Goal: Task Accomplishment & Management: Use online tool/utility

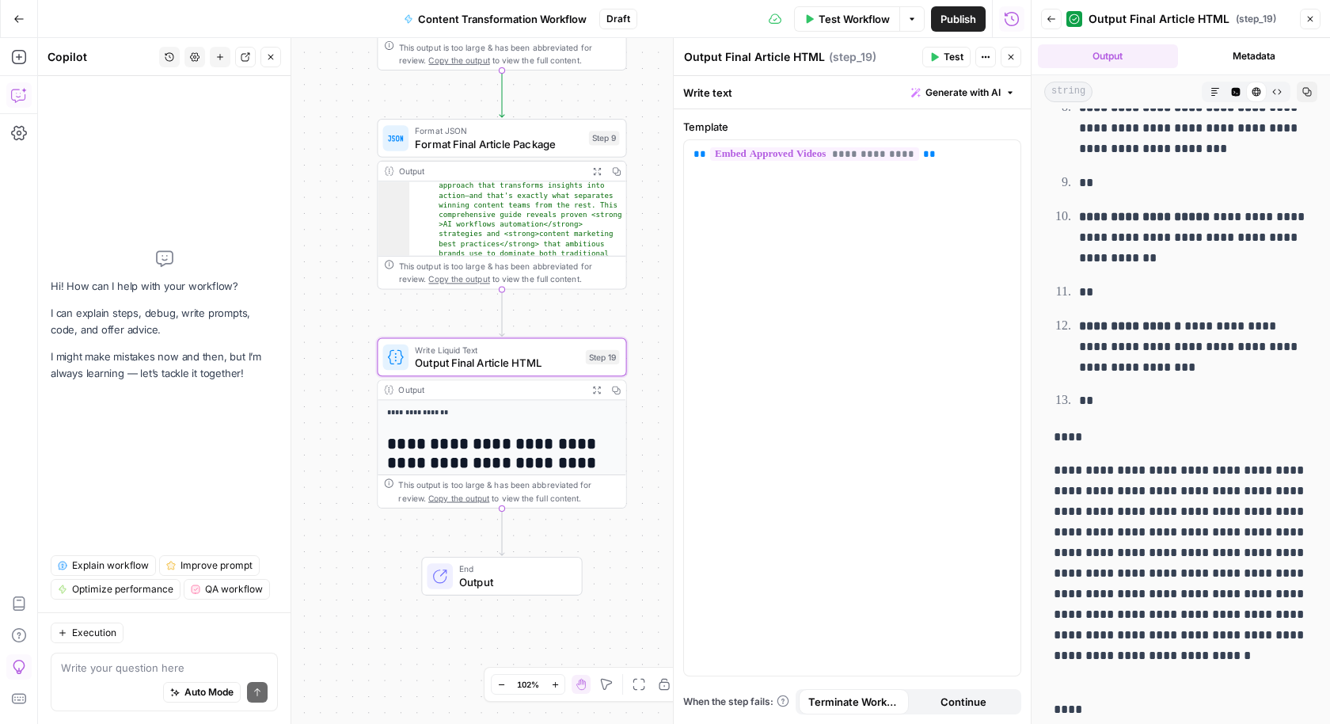
click at [648, 224] on div "Workflow Set Inputs Inputs Run Code · Python Fetch YouTube Channel Videos Step …" at bounding box center [534, 381] width 993 height 686
click at [116, 661] on textarea at bounding box center [164, 667] width 207 height 16
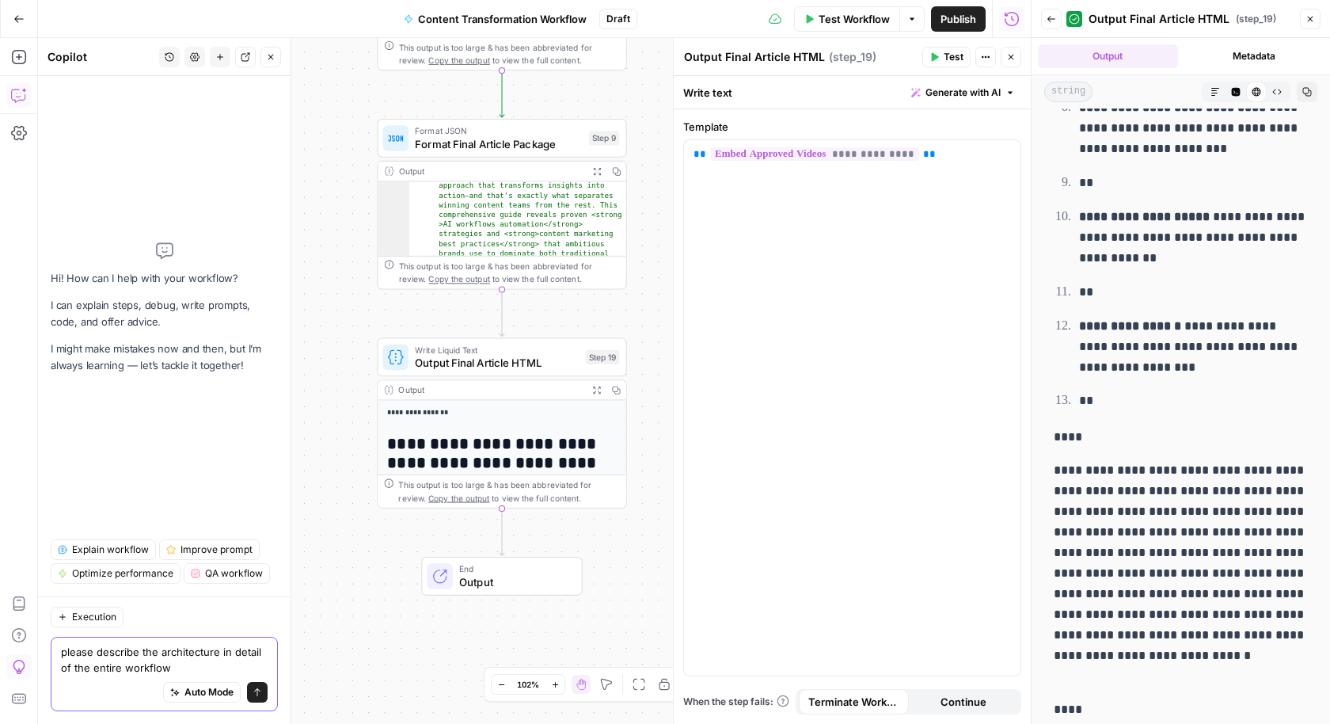
type textarea "please describe the architecture in detail of the entire workflow."
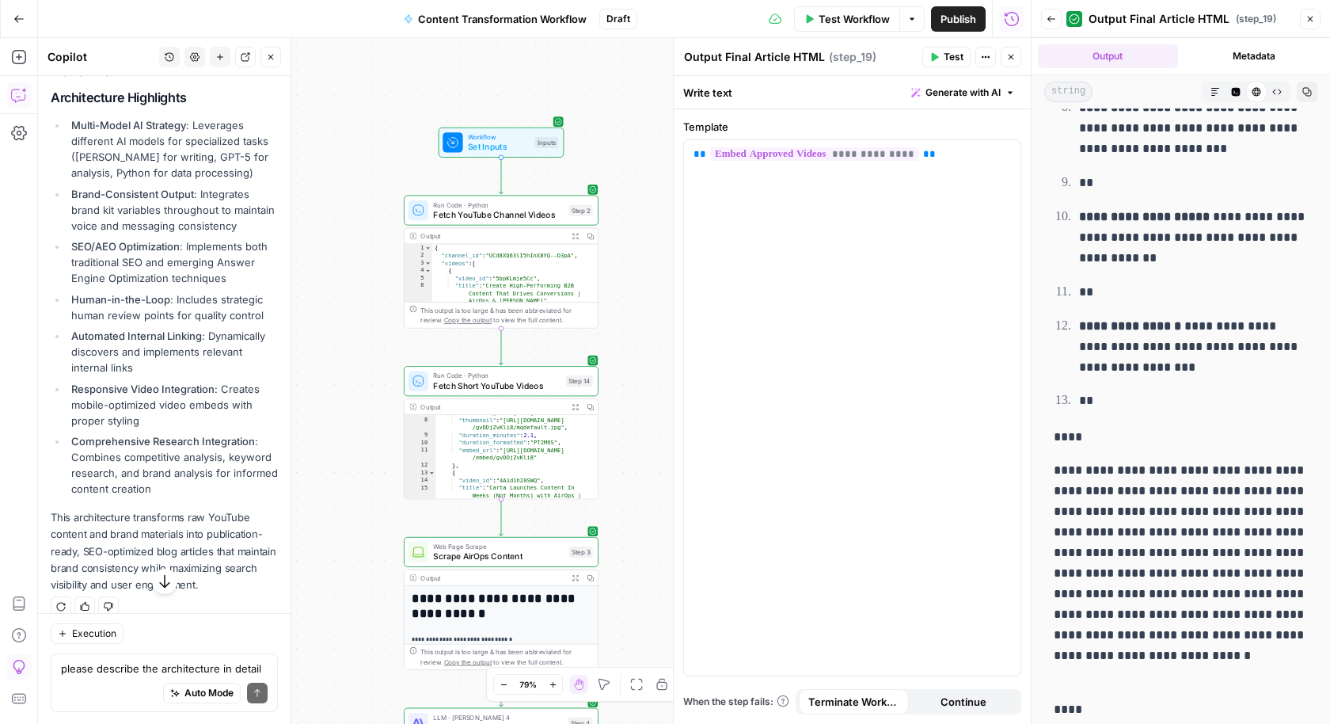
scroll to position [2023, 0]
drag, startPoint x: 44, startPoint y: 376, endPoint x: 213, endPoint y: 431, distance: 177.5
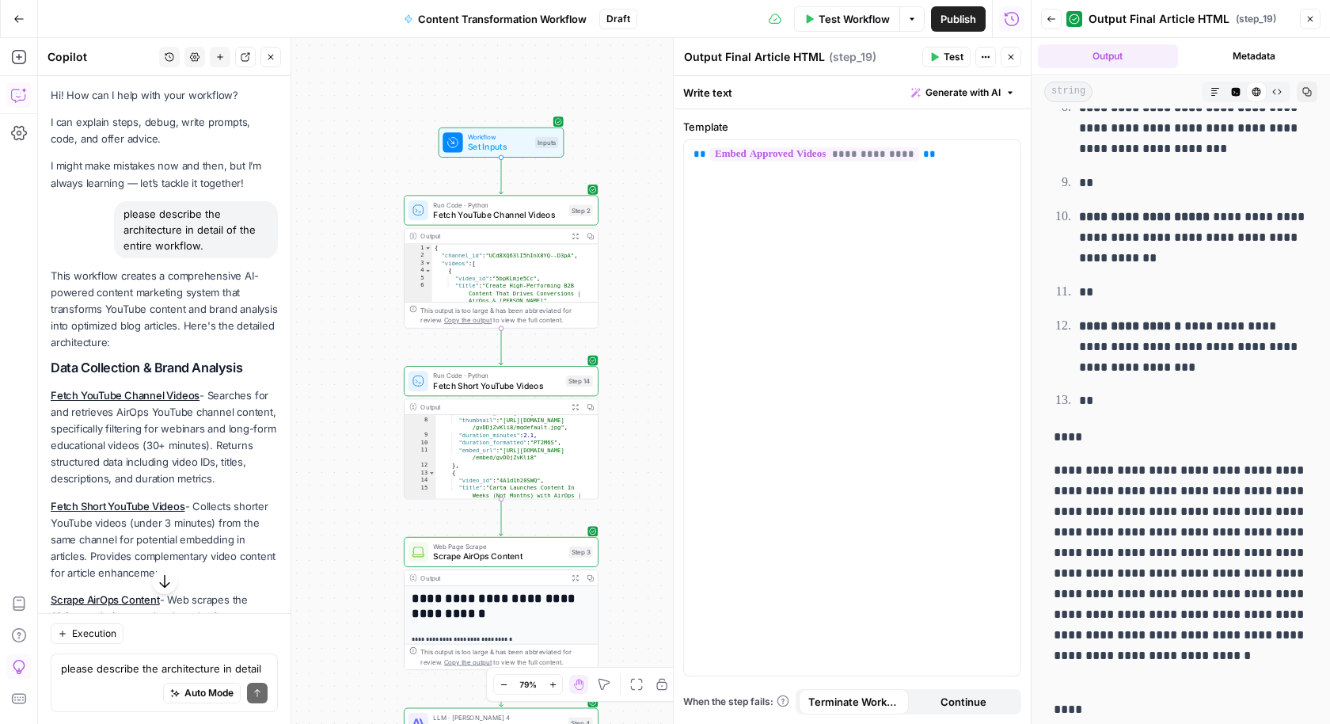
scroll to position [2, 0]
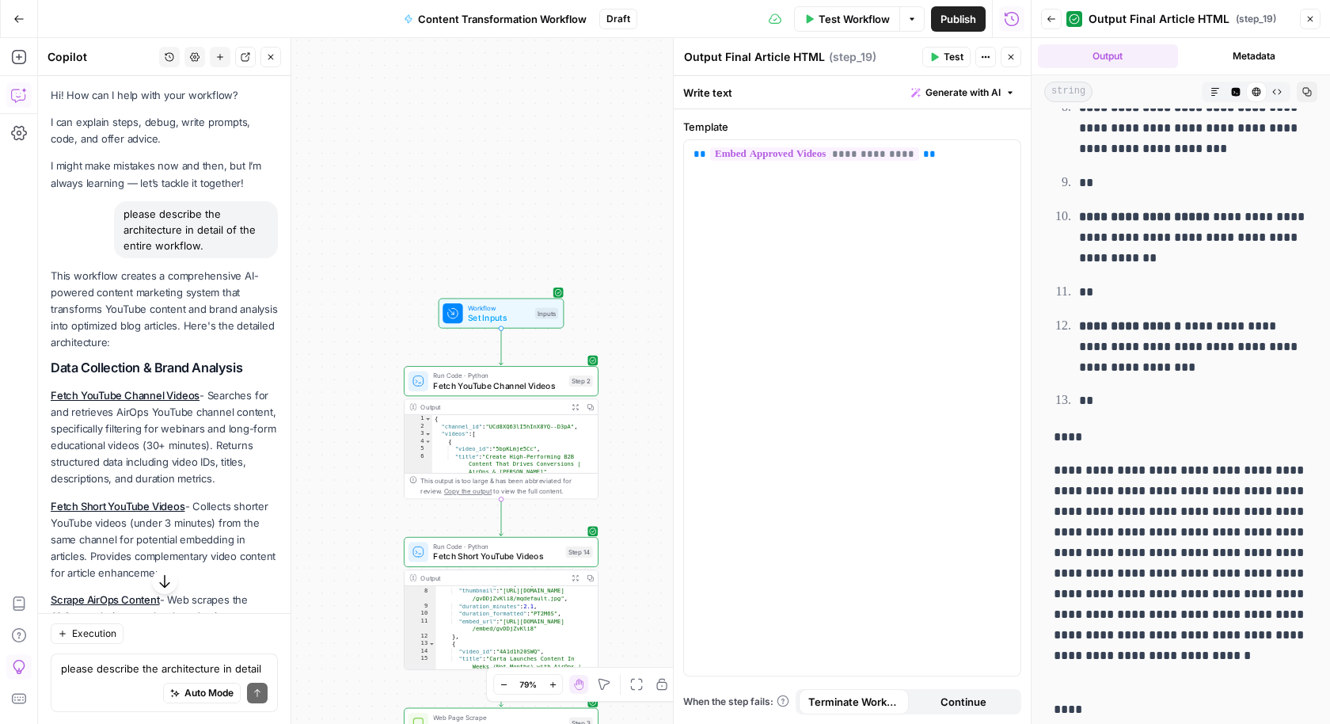
drag, startPoint x: 213, startPoint y: 573, endPoint x: 48, endPoint y: 370, distance: 261.1
copy div "Data Collection & Brand Analysis Fetch YouTube Channel Videos - Searches for an…"
click at [120, 654] on div "please describe the architecture in detail of the entire workflow. Write your q…" at bounding box center [164, 681] width 227 height 59
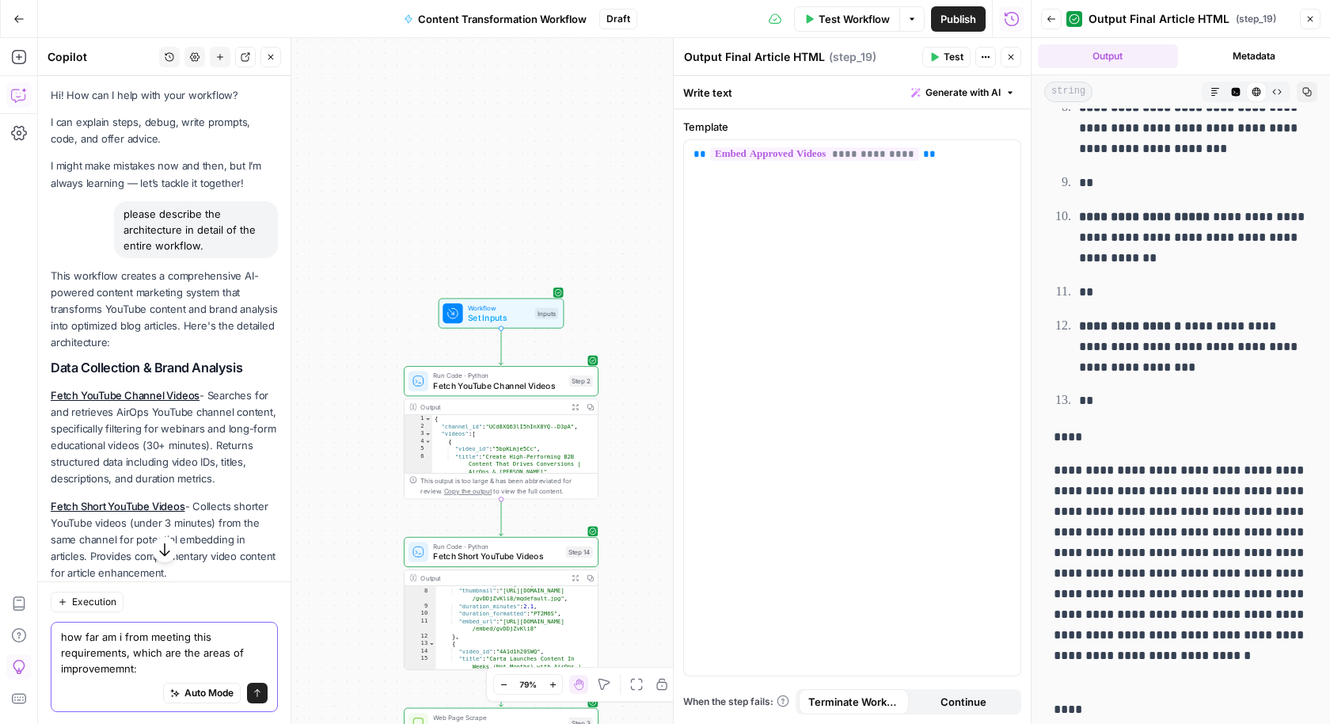
paste textarea "LO Ipsumdolo Sitametc - Adipis Elitseddo Eiusmodt & Inci Utlabore EtdOlo ma ali…"
type textarea "lor ips do s amet consect adip elitseddoeiu, tempo inc utl etdol ma aliquaenima…"
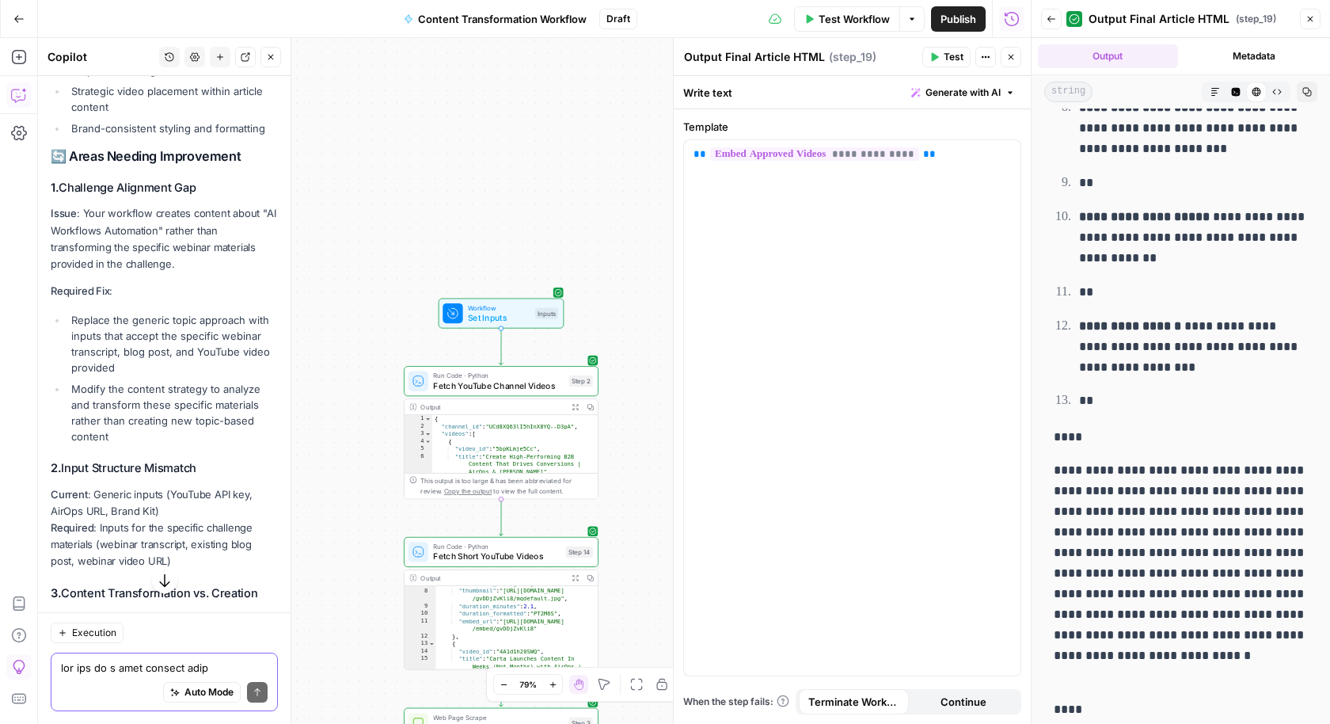
scroll to position [7286, 0]
drag, startPoint x: 189, startPoint y: 435, endPoint x: 188, endPoint y: 443, distance: 8.7
click at [188, 485] on p "Current : Generic inputs (YouTube API key, AirOps URL, Brand Kit) Required : In…" at bounding box center [164, 527] width 227 height 84
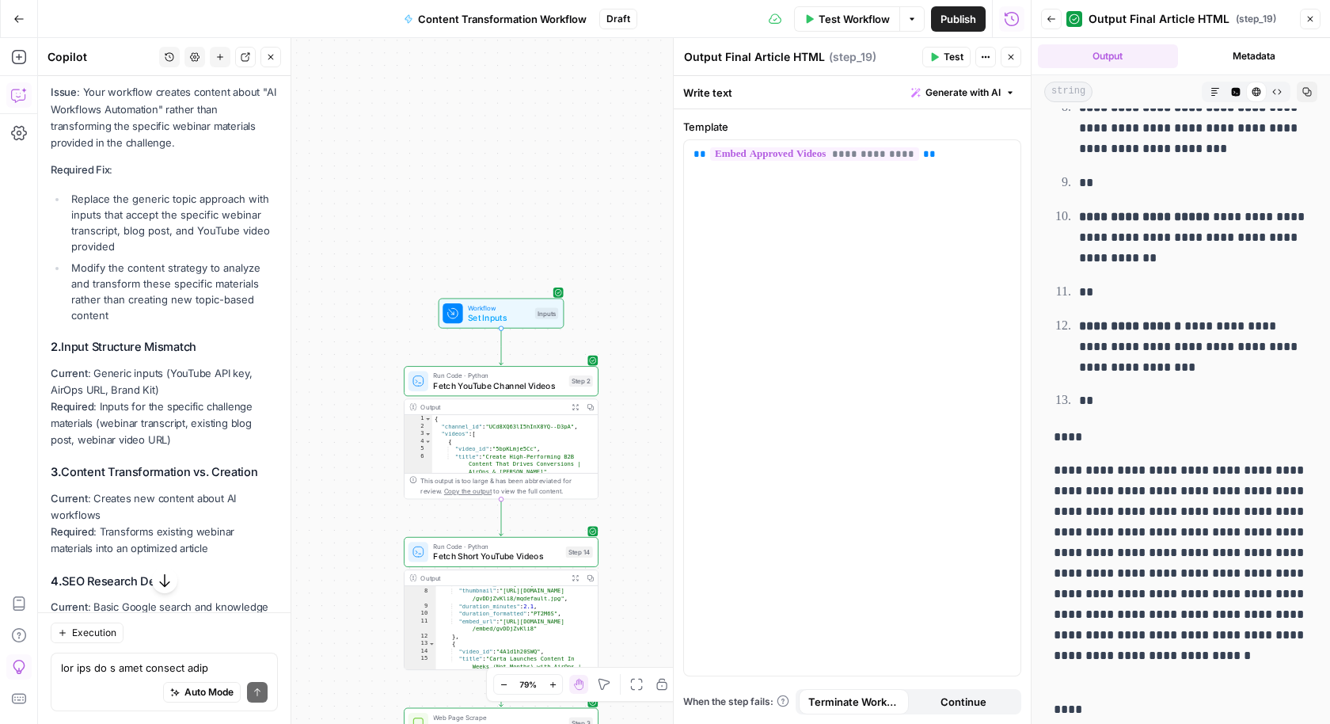
scroll to position [7419, 0]
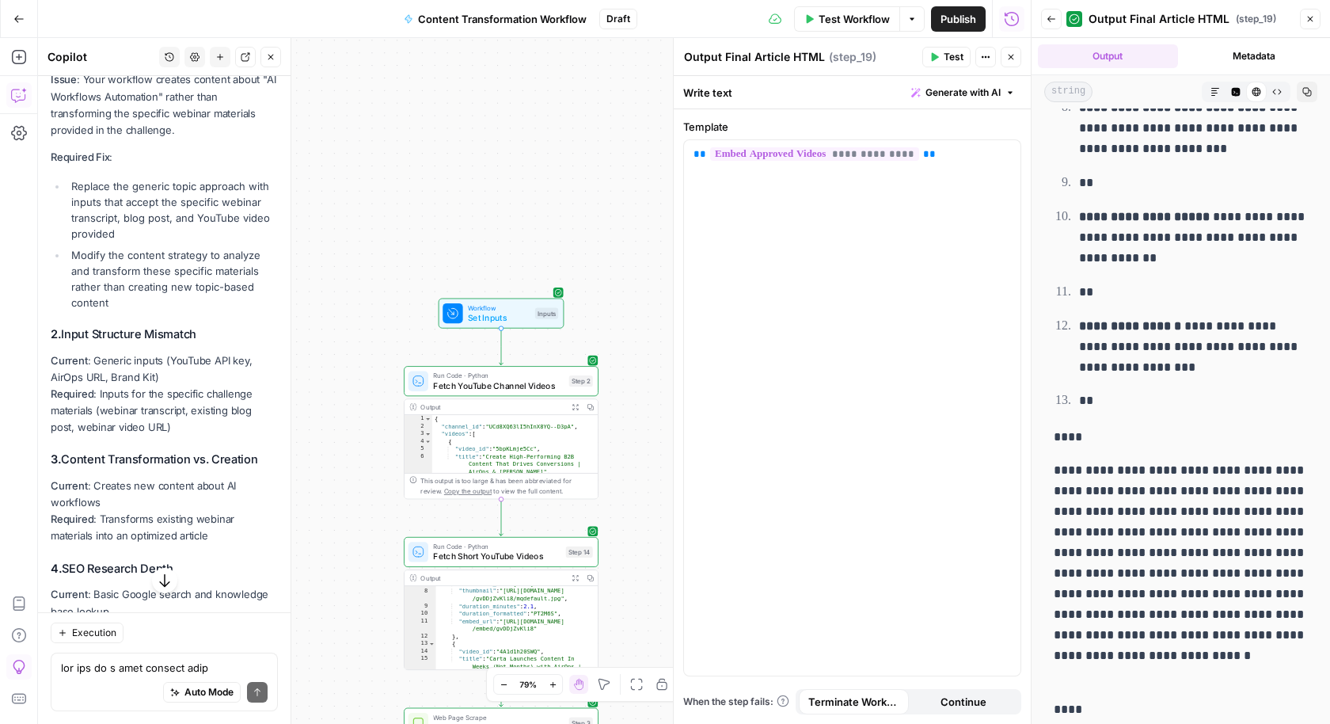
click at [176, 352] on p "Current : Generic inputs (YouTube API key, AirOps URL, Brand Kit) Required : In…" at bounding box center [164, 394] width 227 height 84
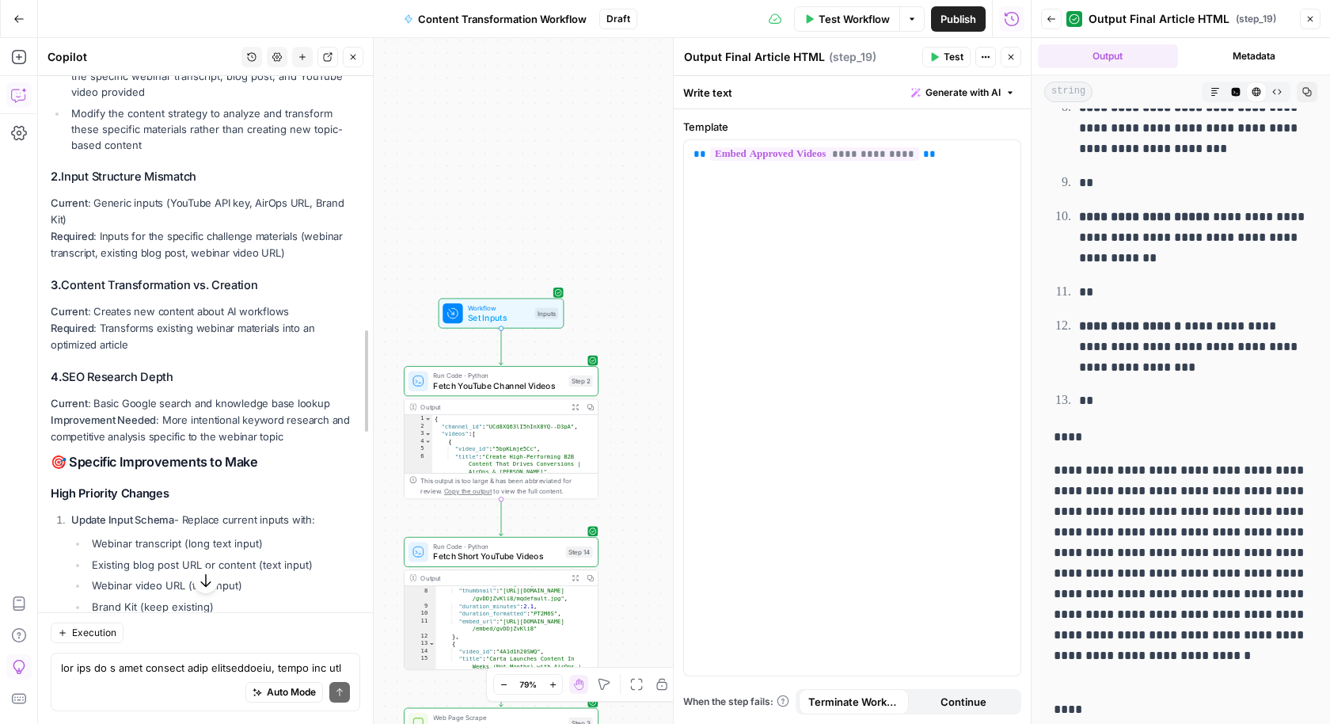
scroll to position [5653, 0]
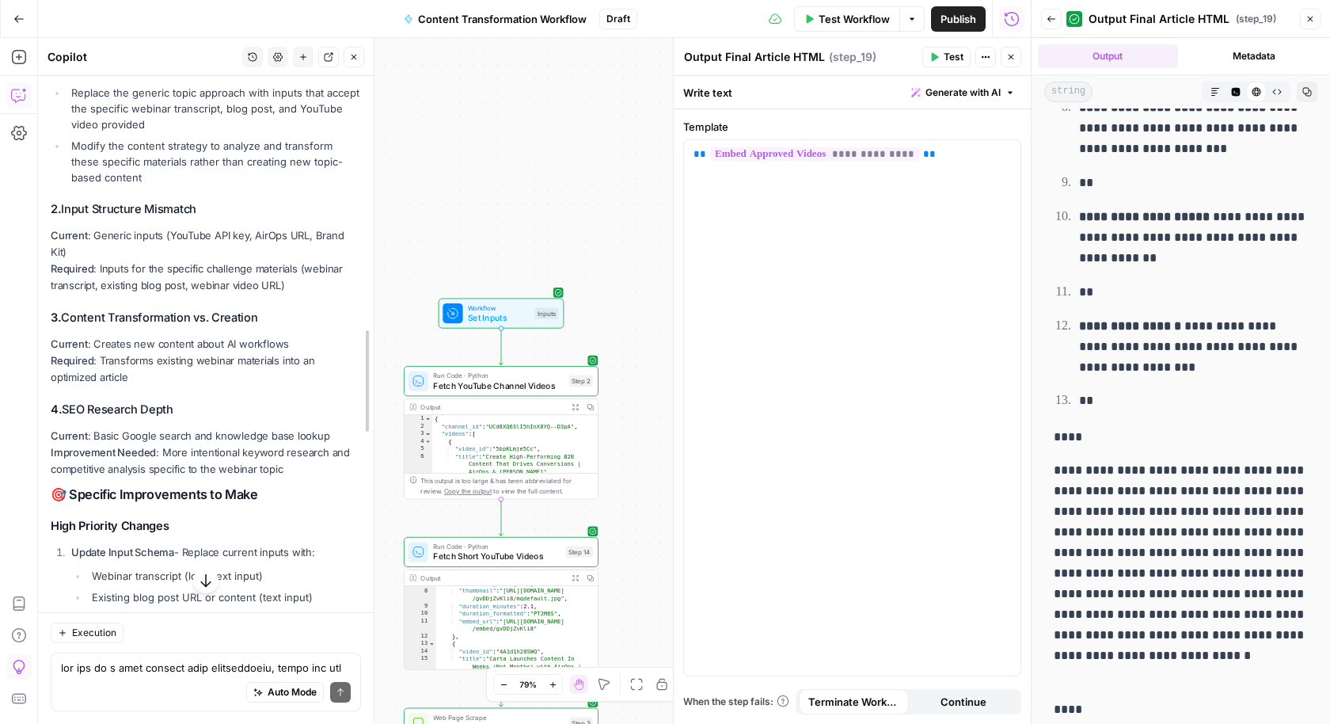
drag, startPoint x: 292, startPoint y: 264, endPoint x: 375, endPoint y: 260, distance: 83.2
click at [375, 260] on div at bounding box center [374, 381] width 16 height 686
click at [266, 249] on p "Current : Generic inputs (YouTube API key, AirOps URL, Brand Kit) Required : In…" at bounding box center [206, 260] width 310 height 67
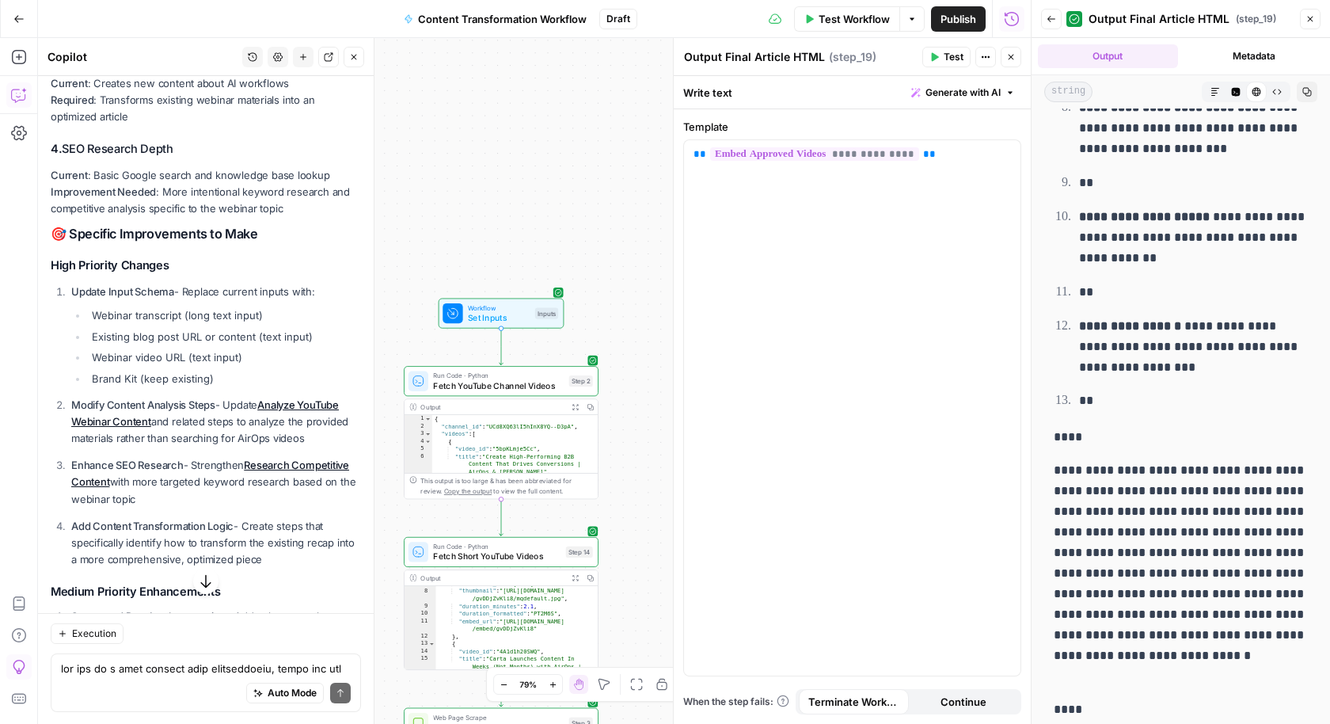
scroll to position [5896, 0]
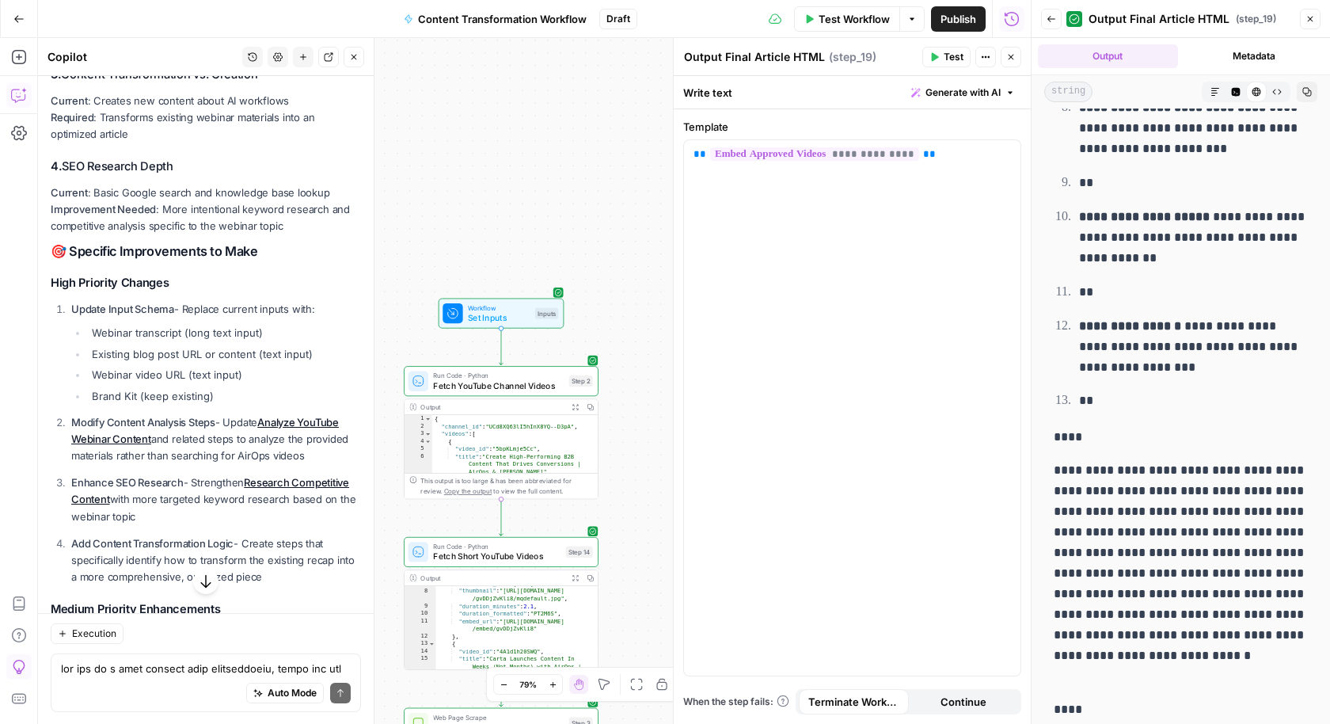
drag, startPoint x: 93, startPoint y: 297, endPoint x: 306, endPoint y: 302, distance: 213.0
click at [306, 325] on li "Webinar transcript (long text input)" at bounding box center [224, 333] width 273 height 16
drag, startPoint x: 311, startPoint y: 321, endPoint x: 98, endPoint y: 321, distance: 213.0
click at [98, 346] on li "Existing blog post URL or content (text input)" at bounding box center [224, 354] width 273 height 16
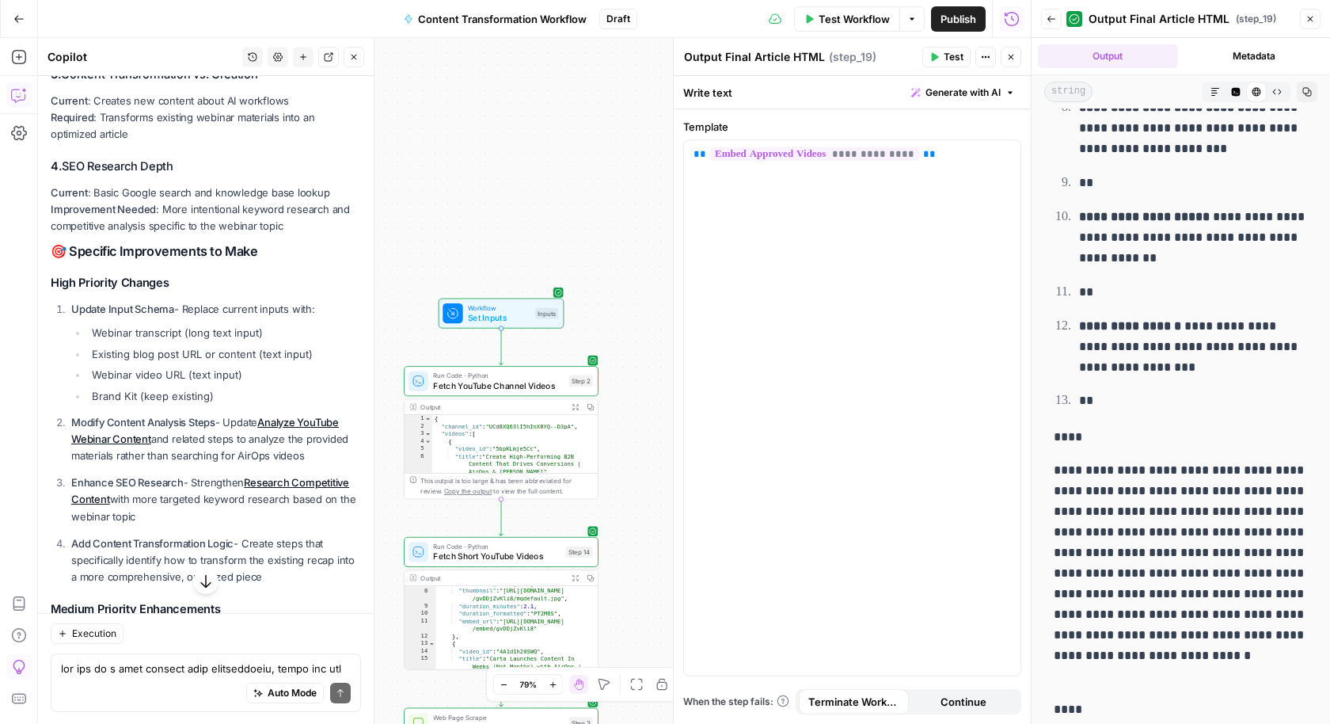
drag, startPoint x: 98, startPoint y: 321, endPoint x: 78, endPoint y: 319, distance: 20.7
click at [88, 346] on li "Existing blog post URL or content (text input)" at bounding box center [224, 354] width 273 height 16
click at [97, 346] on li "Existing blog post URL or content (text input)" at bounding box center [224, 354] width 273 height 16
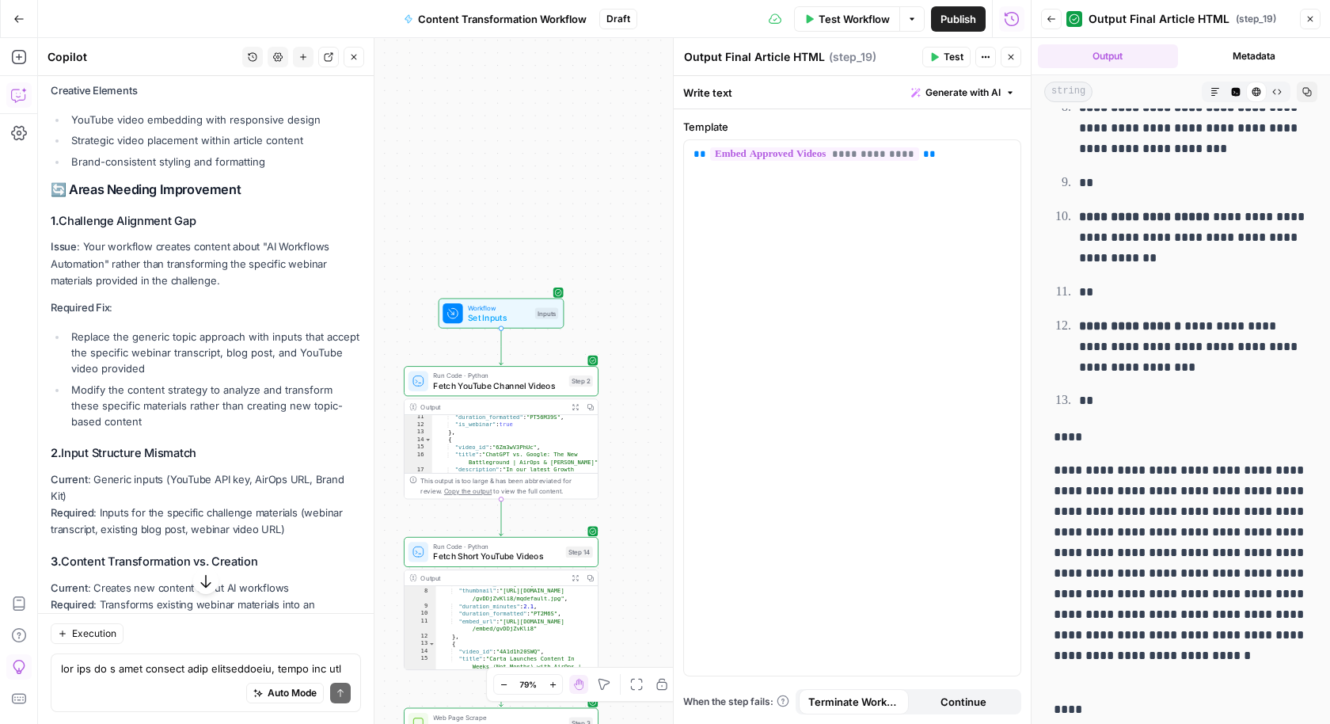
scroll to position [359, 0]
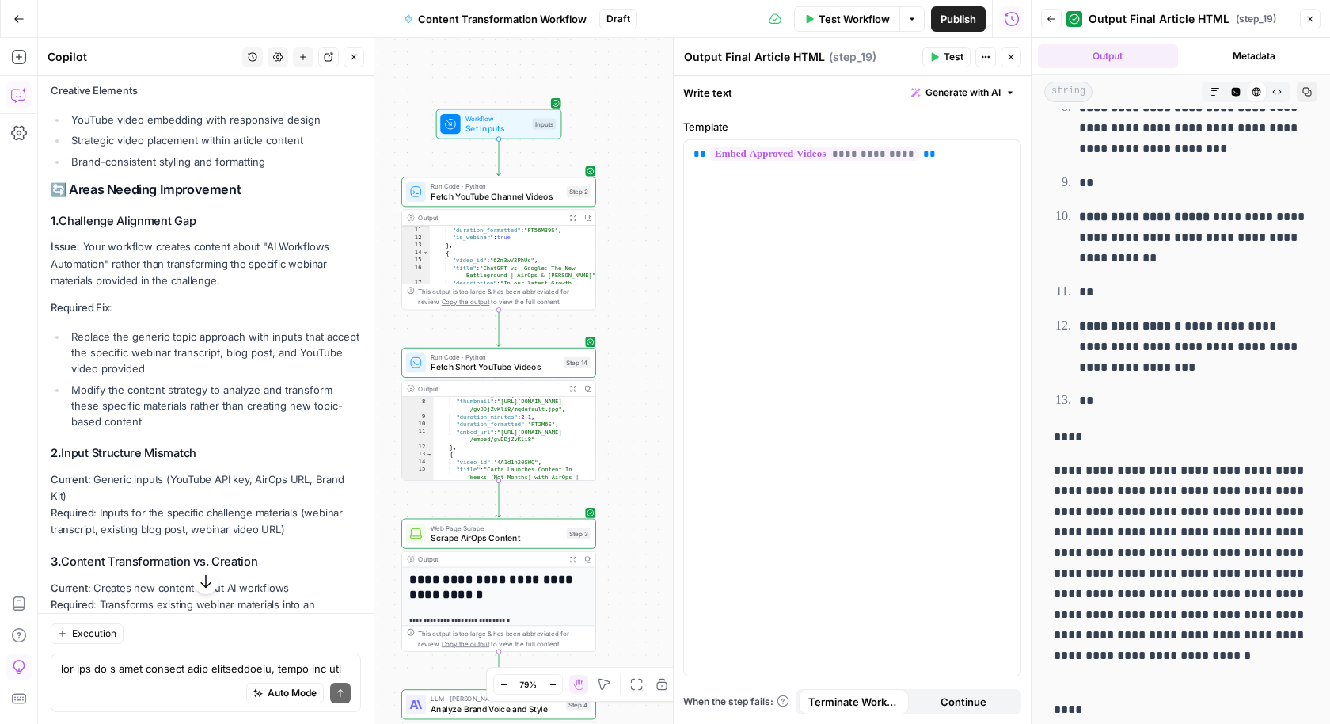
drag, startPoint x: 608, startPoint y: 278, endPoint x: 606, endPoint y: 89, distance: 189.2
click at [606, 89] on div "Workflow Set Inputs Inputs Run Code · Python Fetch YouTube Channel Videos Step …" at bounding box center [534, 381] width 993 height 686
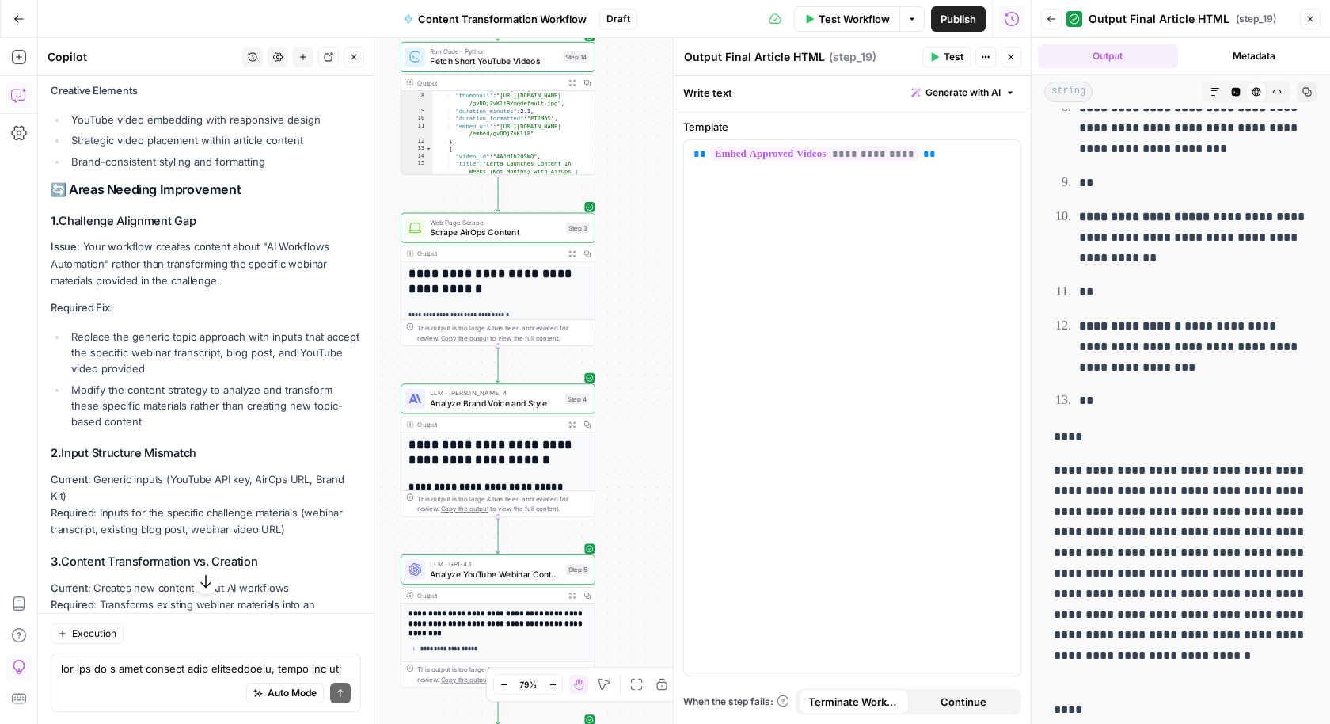
drag, startPoint x: 617, startPoint y: 498, endPoint x: 616, endPoint y: 194, distance: 304.0
click at [616, 193] on div "Workflow Set Inputs Inputs Run Code · Python Fetch YouTube Channel Videos Step …" at bounding box center [534, 381] width 993 height 686
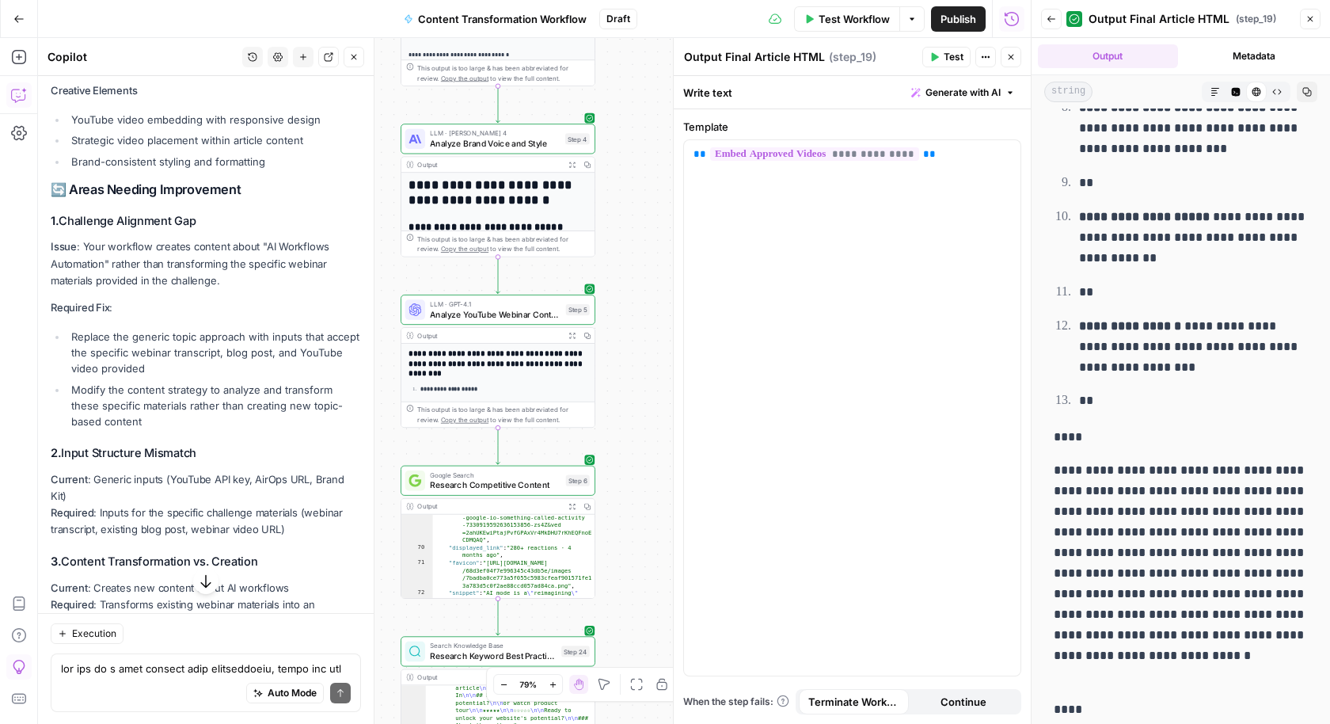
drag, startPoint x: 614, startPoint y: 537, endPoint x: 614, endPoint y: 276, distance: 260.5
click at [614, 276] on div "Workflow Set Inputs Inputs Run Code · Python Fetch YouTube Channel Videos Step …" at bounding box center [534, 381] width 993 height 686
click at [519, 315] on span "Analyze YouTube Webinar Content" at bounding box center [496, 314] width 131 height 13
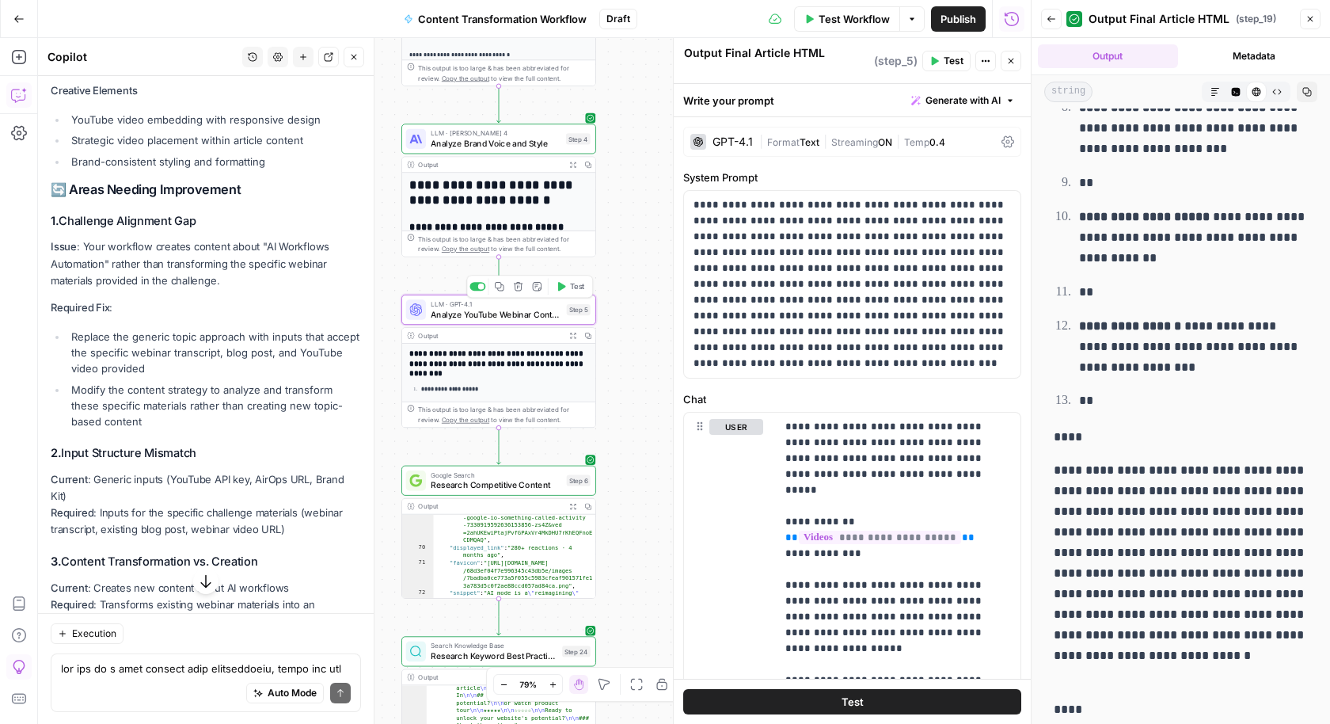
type textarea "Analyze YouTube Webinar Content"
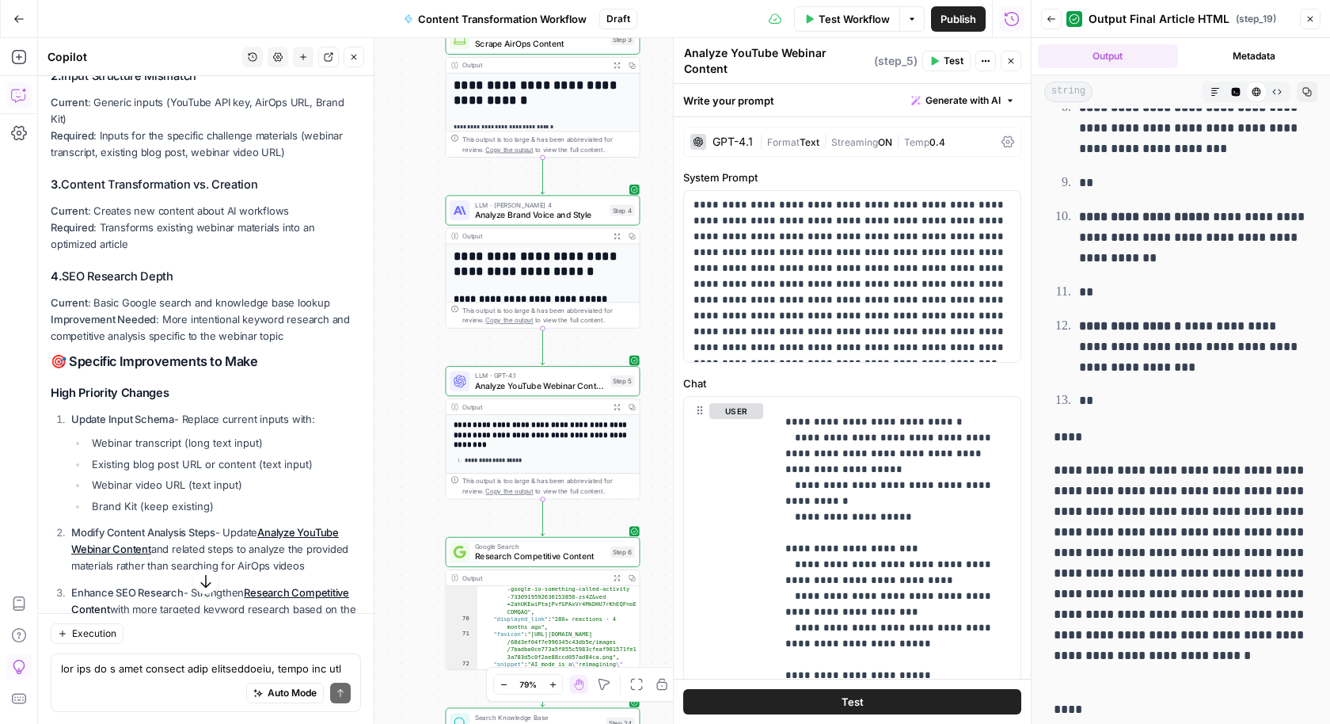
scroll to position [5722, 0]
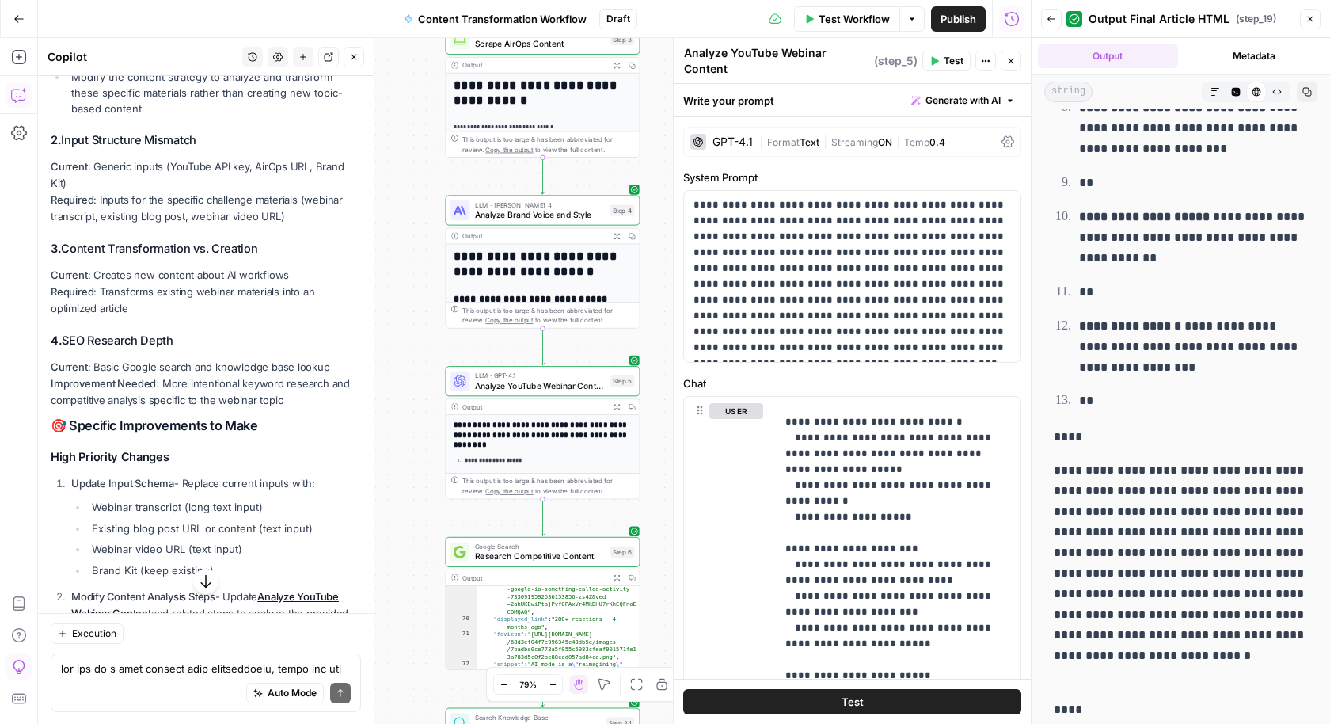
drag, startPoint x: 93, startPoint y: 334, endPoint x: 299, endPoint y: 349, distance: 206.4
click at [299, 359] on p "Current : Basic Google search and knowledge base lookup Improvement Needed : Mo…" at bounding box center [206, 384] width 310 height 50
click at [298, 370] on p "Current : Basic Google search and knowledge base lookup Improvement Needed : Mo…" at bounding box center [206, 384] width 310 height 50
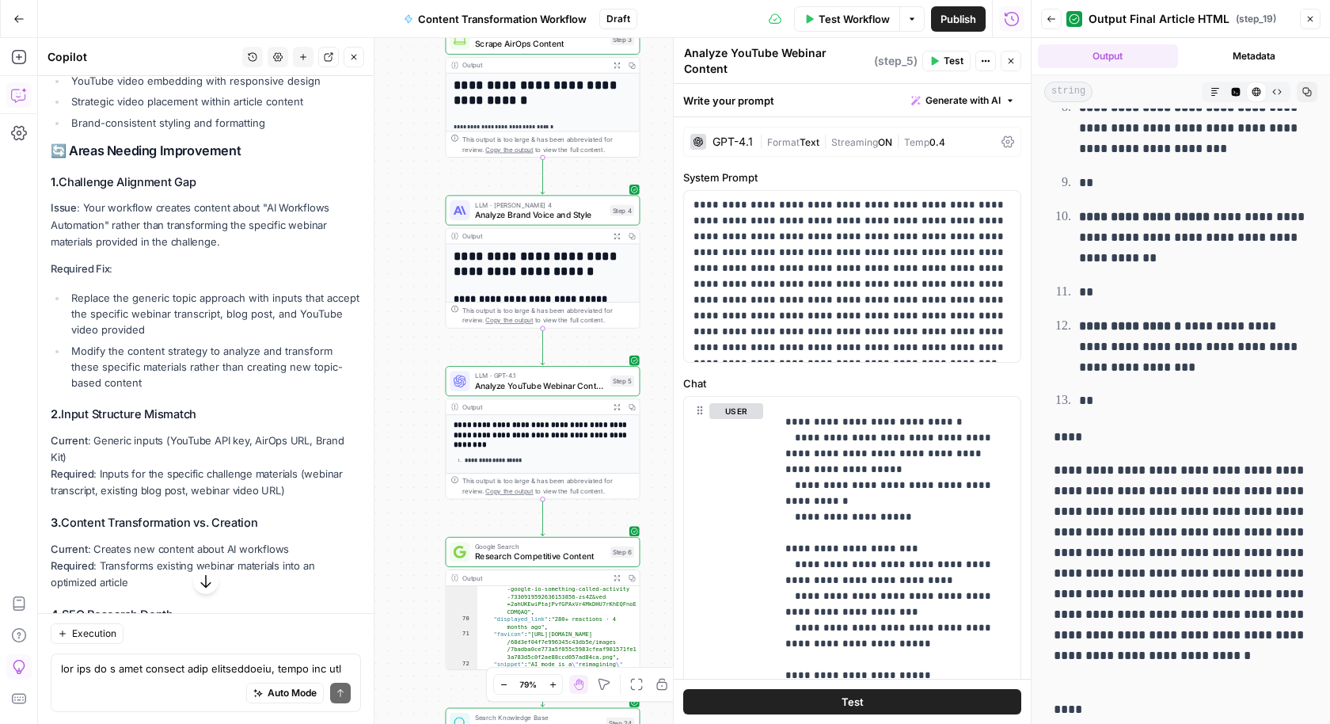
scroll to position [5449, 0]
drag, startPoint x: 290, startPoint y: 505, endPoint x: 51, endPoint y: 165, distance: 415.5
click at [51, 165] on div "Based on the hiring challenge requirements, you've built an impressive workflow…" at bounding box center [206, 583] width 310 height 1996
copy div "1. Challenge Alignment Gap Issue : Your workflow creates content about "AI Work…"
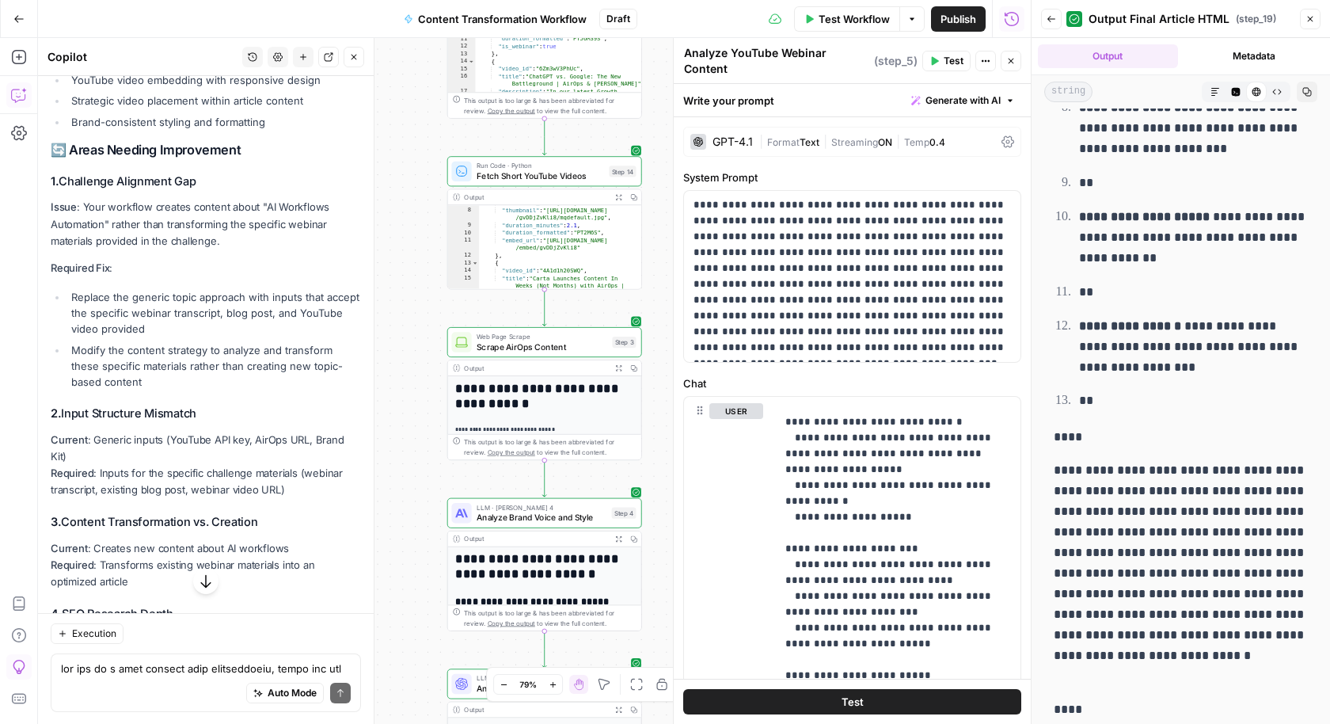
drag, startPoint x: 425, startPoint y: 187, endPoint x: 425, endPoint y: 465, distance: 278.7
click at [425, 465] on div "Workflow Set Inputs Inputs Run Code · Python Fetch YouTube Channel Videos Step …" at bounding box center [534, 381] width 993 height 686
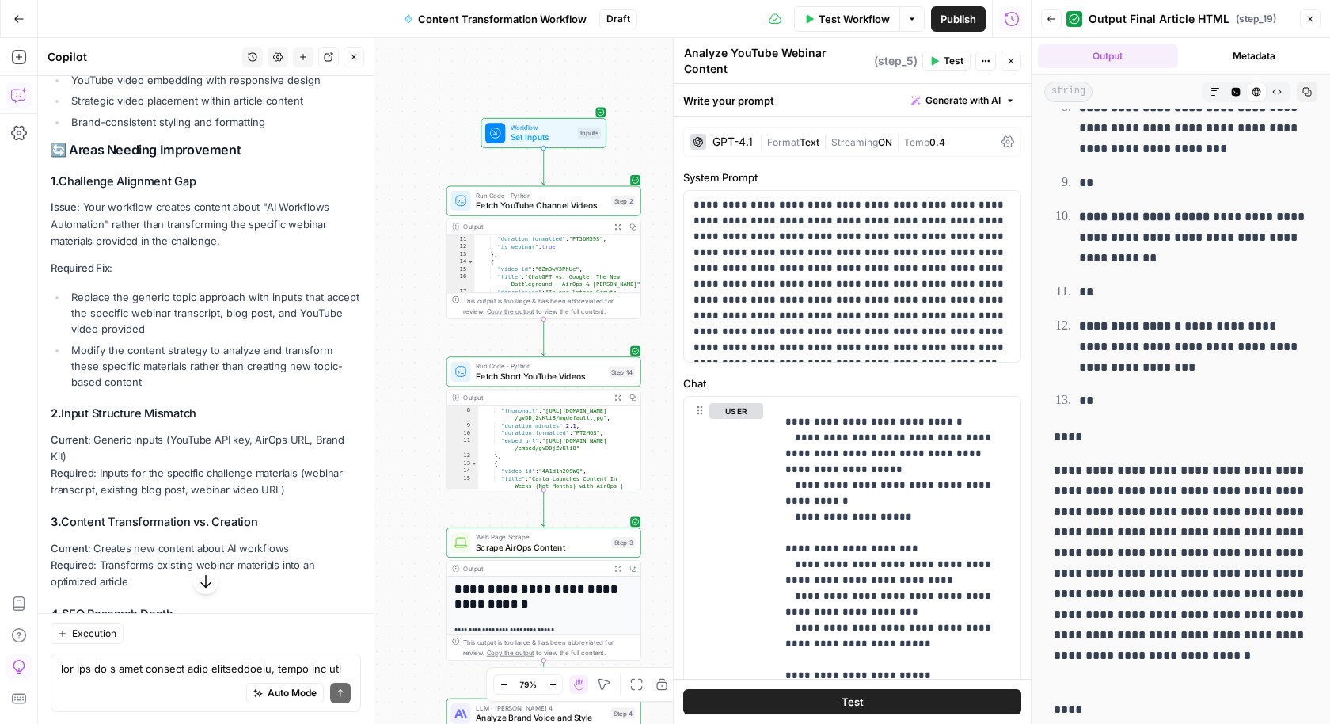
drag, startPoint x: 430, startPoint y: 268, endPoint x: 429, endPoint y: 453, distance: 185.2
click at [429, 453] on div "Workflow Set Inputs Inputs Run Code · Python Fetch YouTube Channel Videos Step …" at bounding box center [534, 381] width 993 height 686
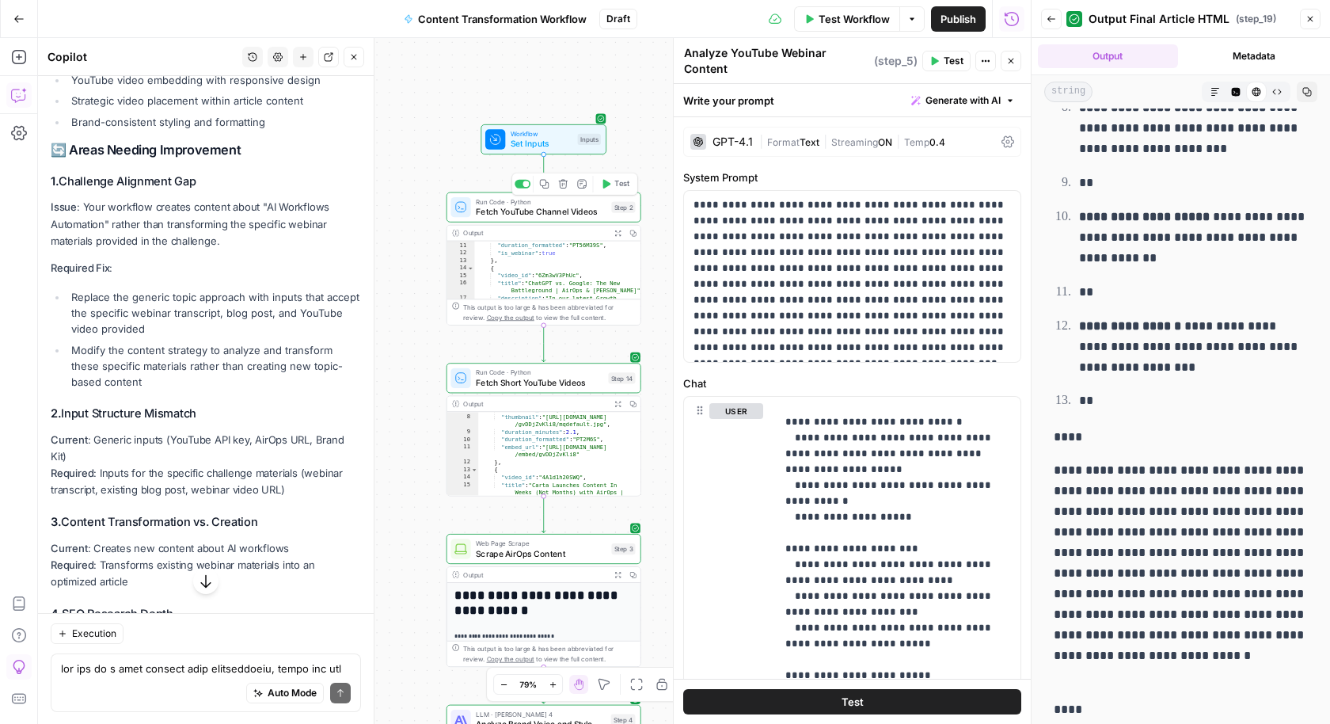
click at [555, 208] on span "Fetch YouTube Channel Videos" at bounding box center [541, 211] width 131 height 13
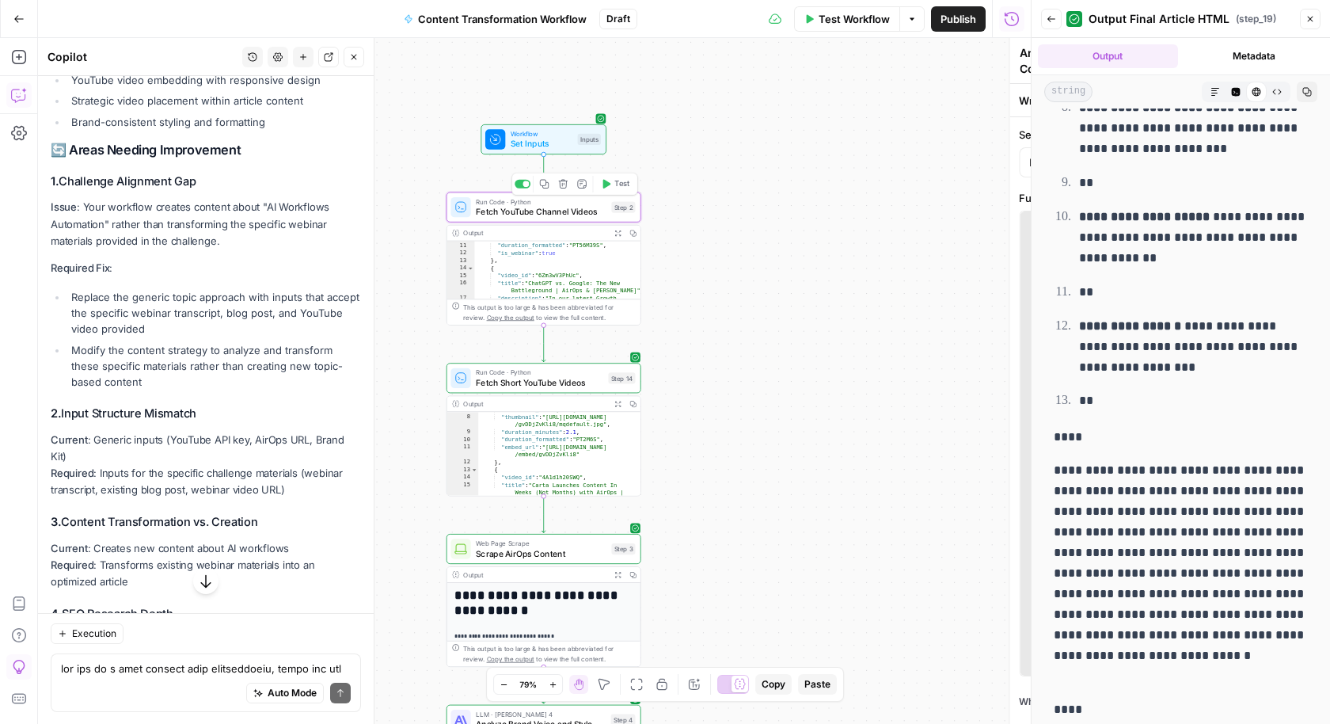
type textarea "Fetch YouTube Channel Videos"
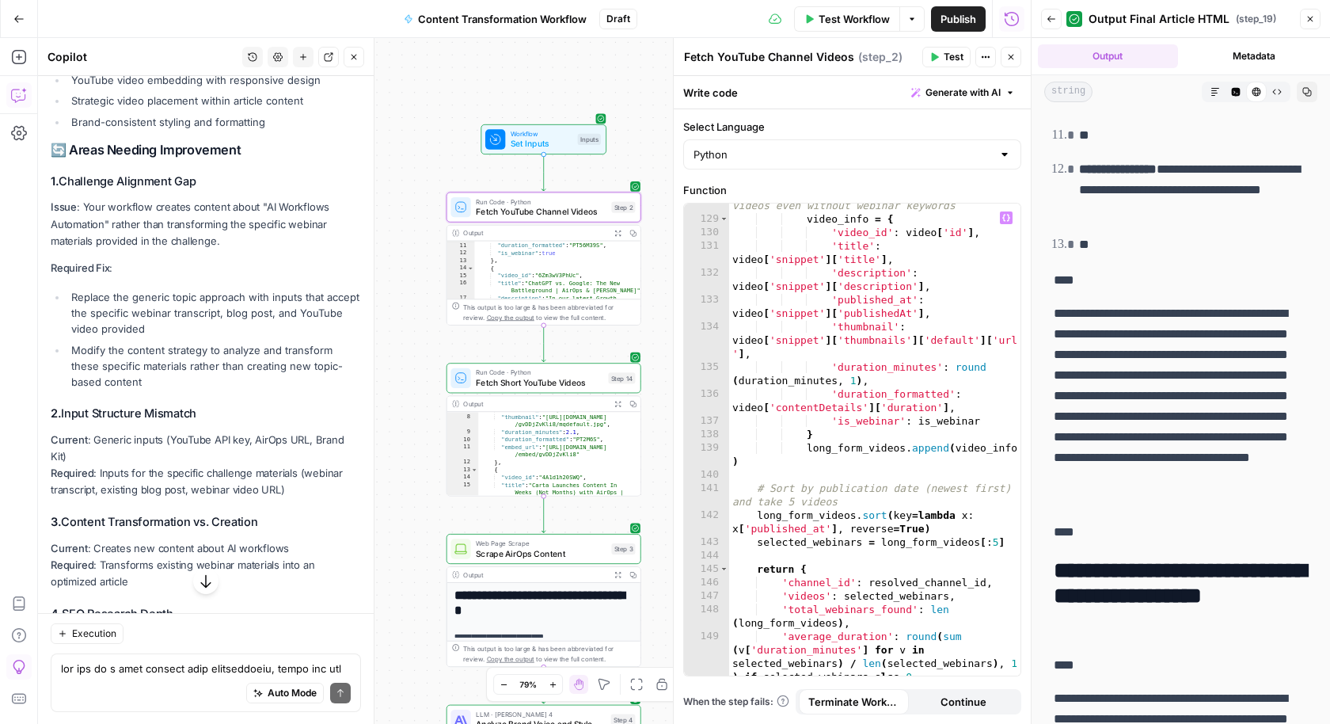
scroll to position [2250, 0]
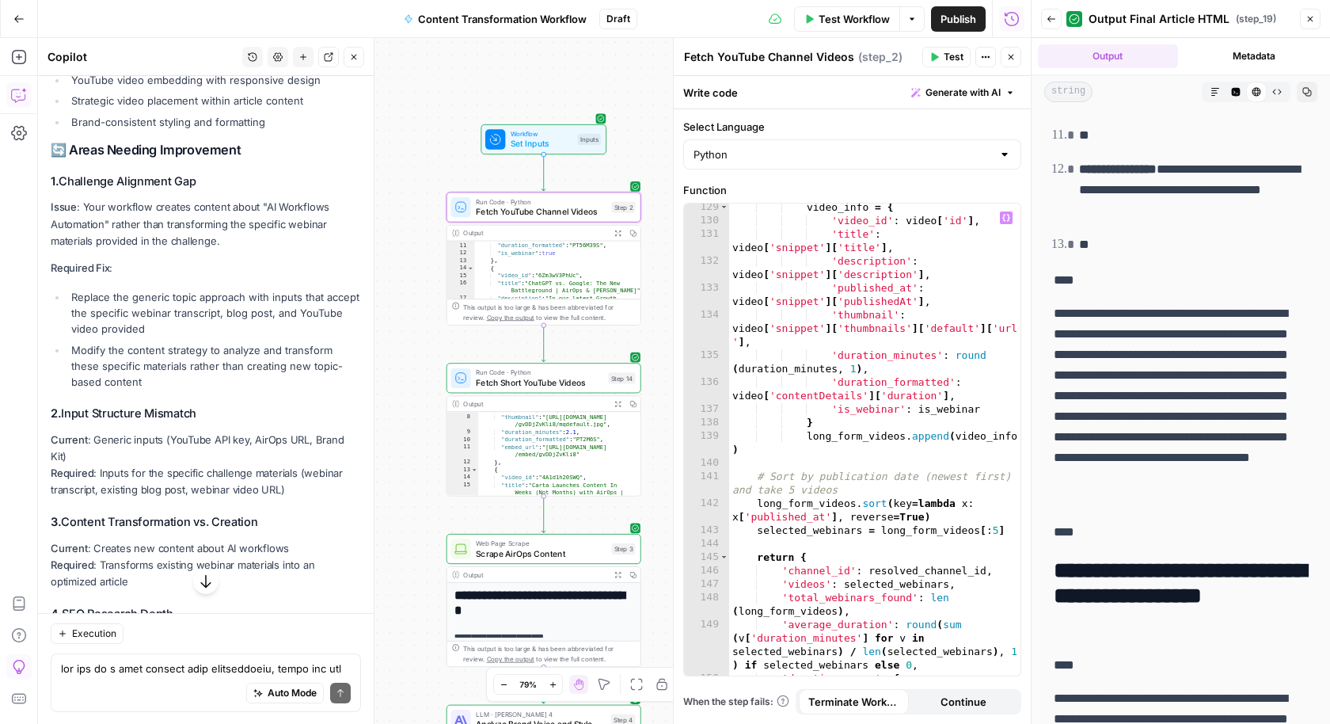
type textarea "**********"
drag, startPoint x: 1003, startPoint y: 535, endPoint x: 880, endPoint y: 533, distance: 122.7
click at [880, 533] on div "video_info = { 'video_id' : video [ 'id' ] , 'title' : video [ 'snippet' ] [ 't…" at bounding box center [875, 470] width 292 height 541
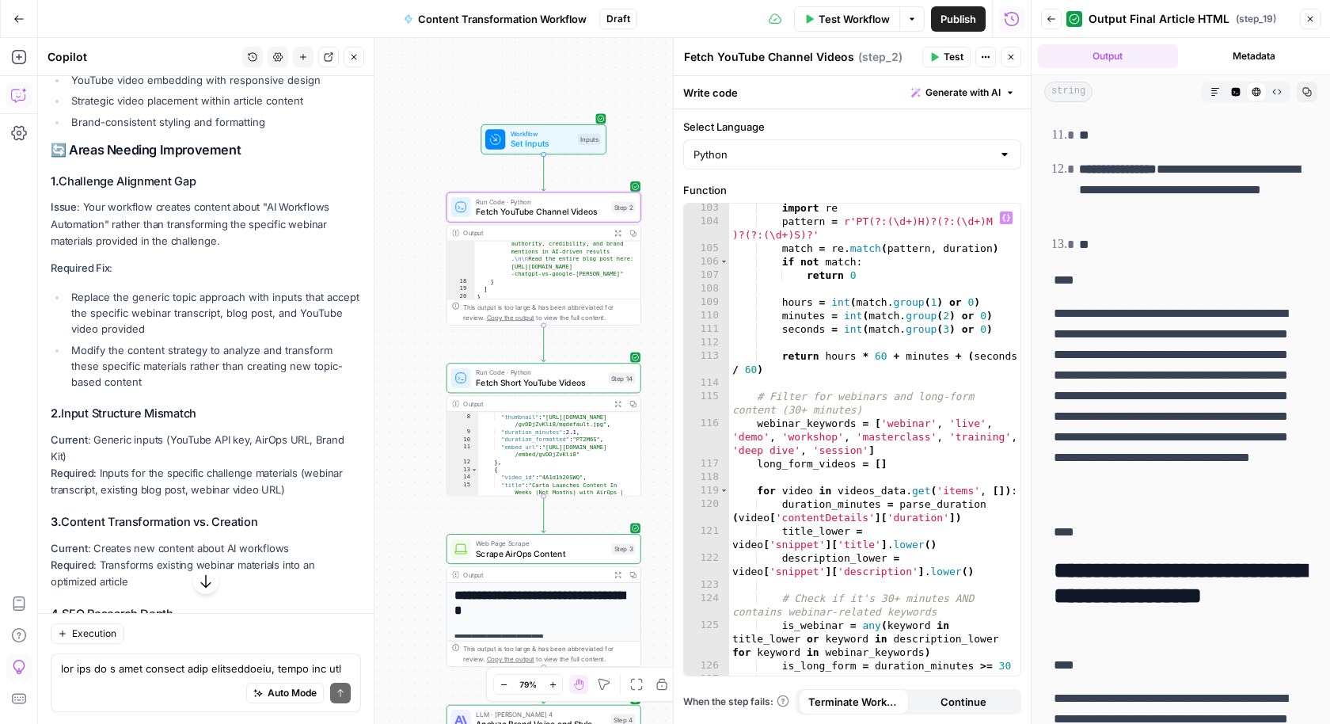
scroll to position [2487, 0]
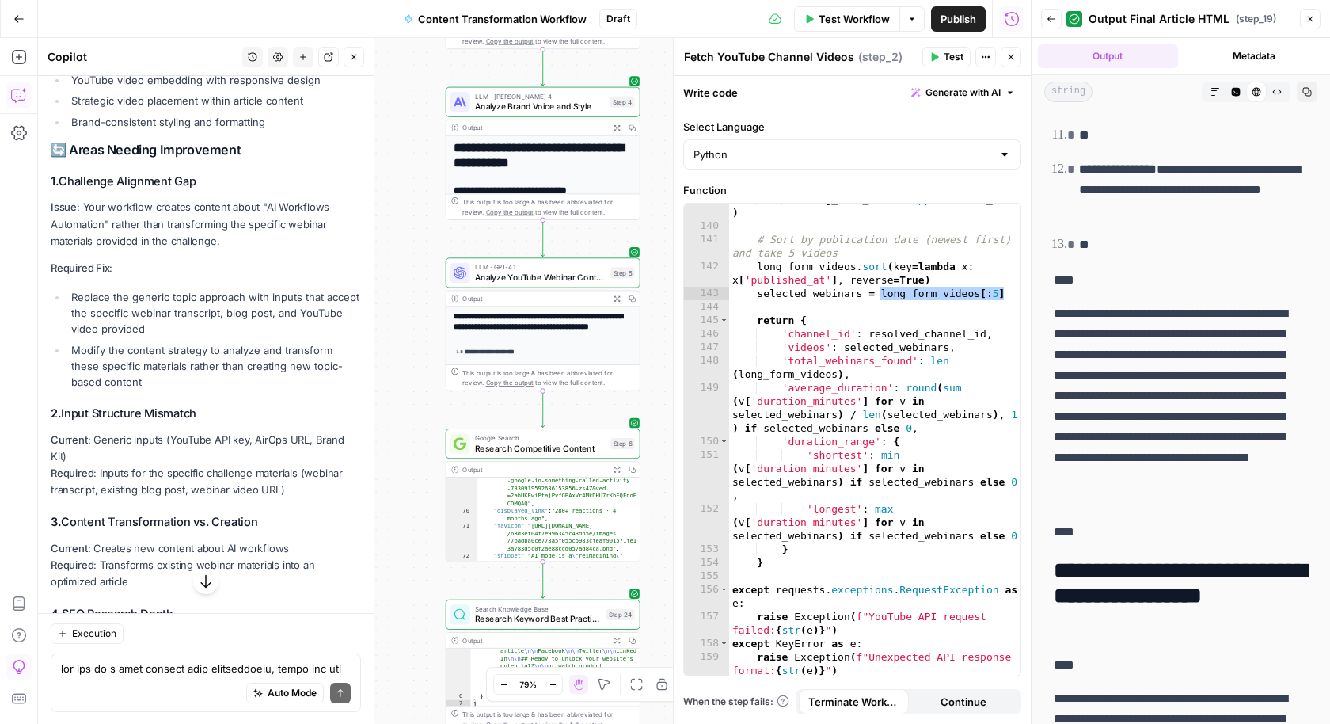
drag, startPoint x: 433, startPoint y: 504, endPoint x: 432, endPoint y: -112, distance: 616.7
click at [432, 0] on html "A AirOpsChallenge New Home Browse Insights Opportunities Your Data Recent Grids…" at bounding box center [665, 362] width 1330 height 724
click at [557, 279] on span "Analyze YouTube Webinar Content" at bounding box center [540, 278] width 131 height 13
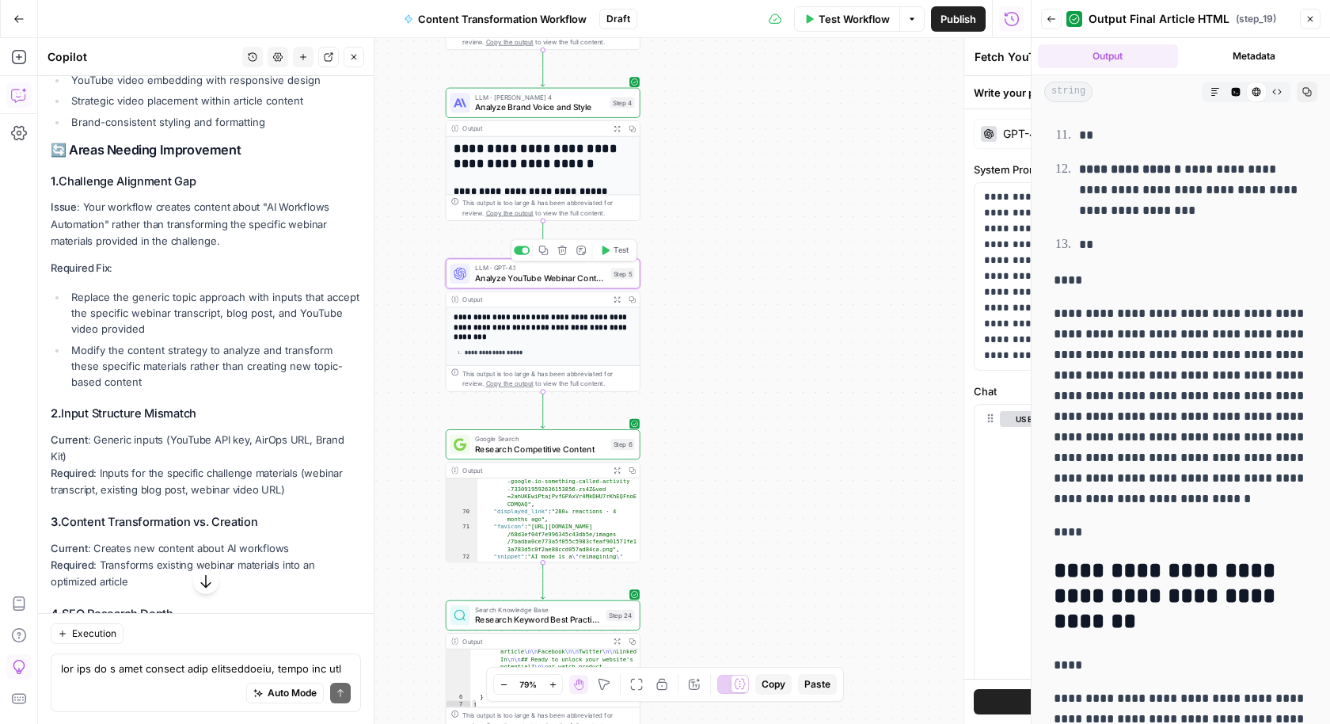
type textarea "Analyze YouTube Webinar Content"
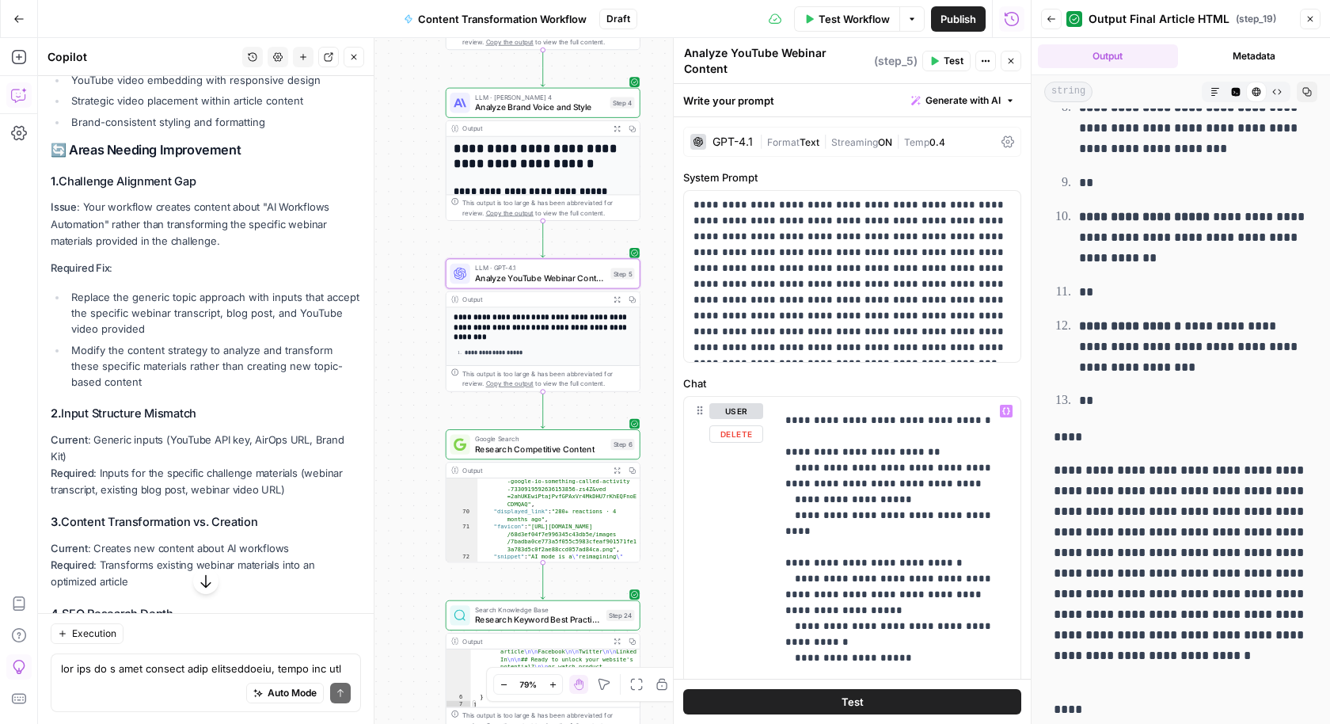
scroll to position [310, 0]
click at [617, 298] on icon "button" at bounding box center [617, 299] width 7 height 7
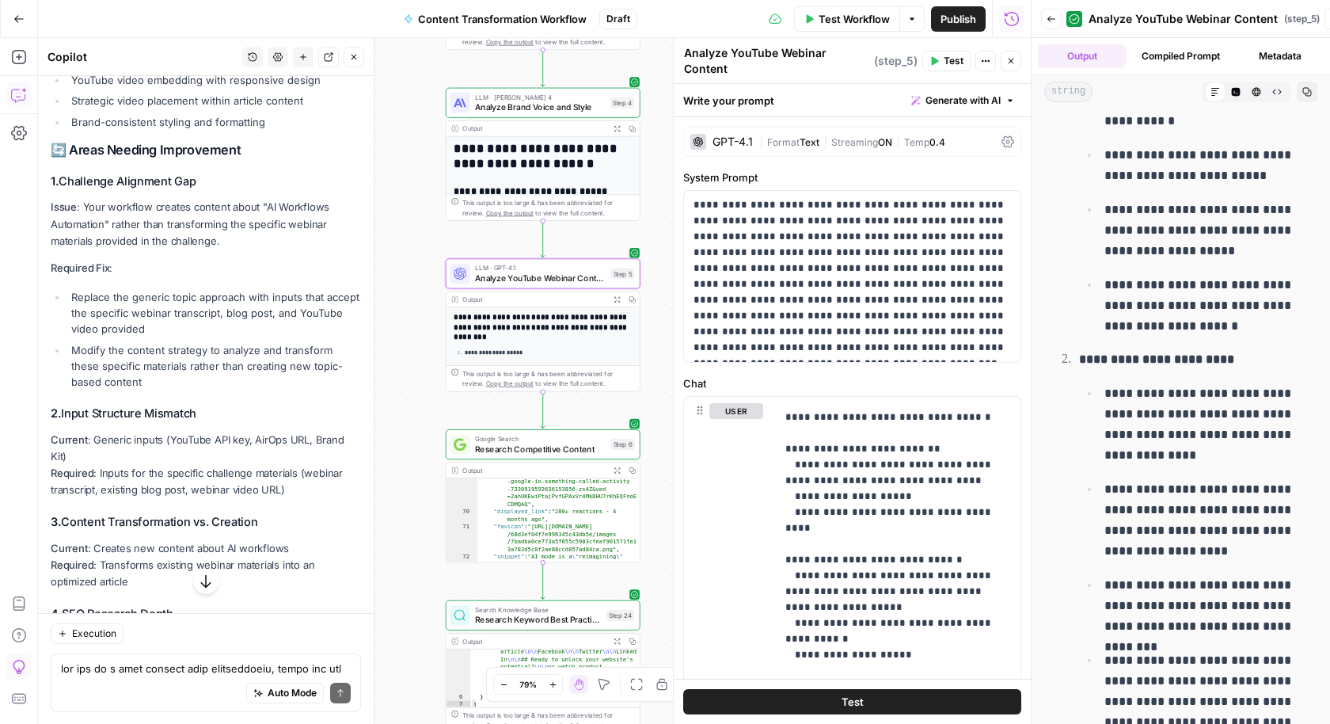
scroll to position [0, 0]
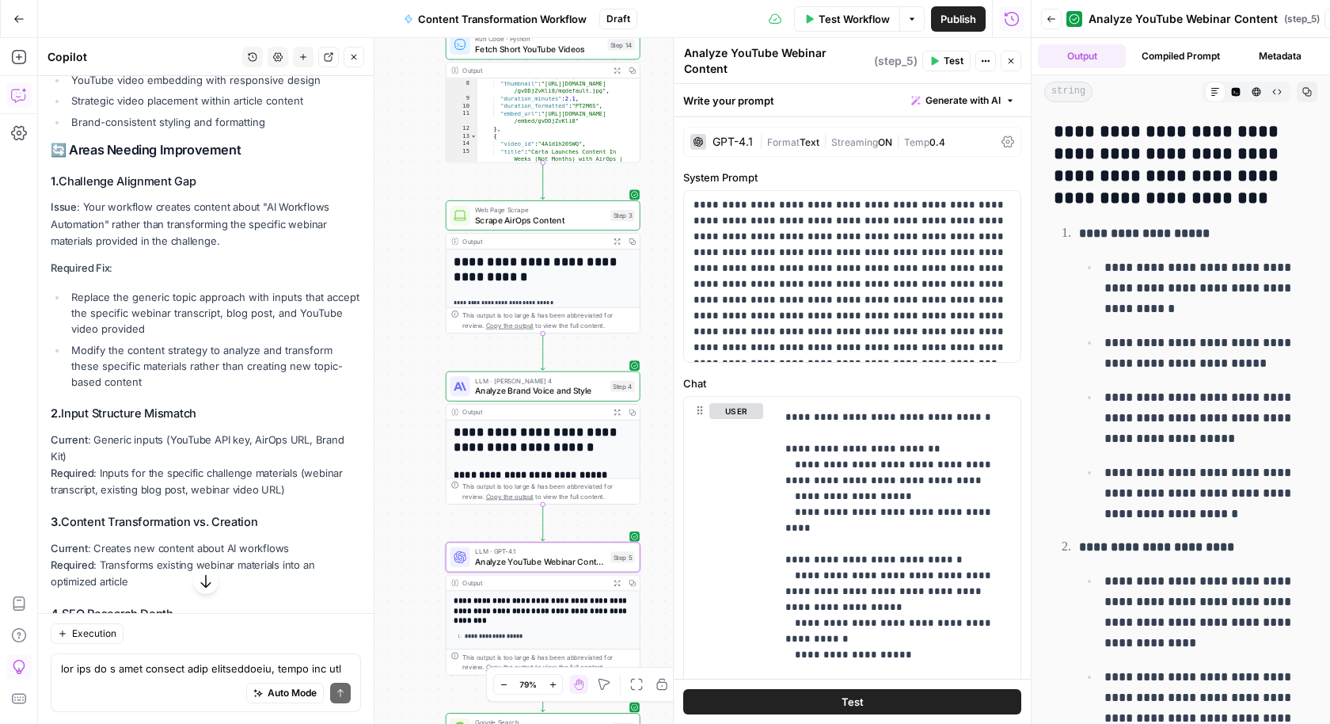
drag, startPoint x: 405, startPoint y: 142, endPoint x: 405, endPoint y: 428, distance: 286.6
click at [405, 429] on div "Workflow Set Inputs Inputs Run Code · Python Fetch YouTube Channel Videos Step …" at bounding box center [534, 381] width 993 height 686
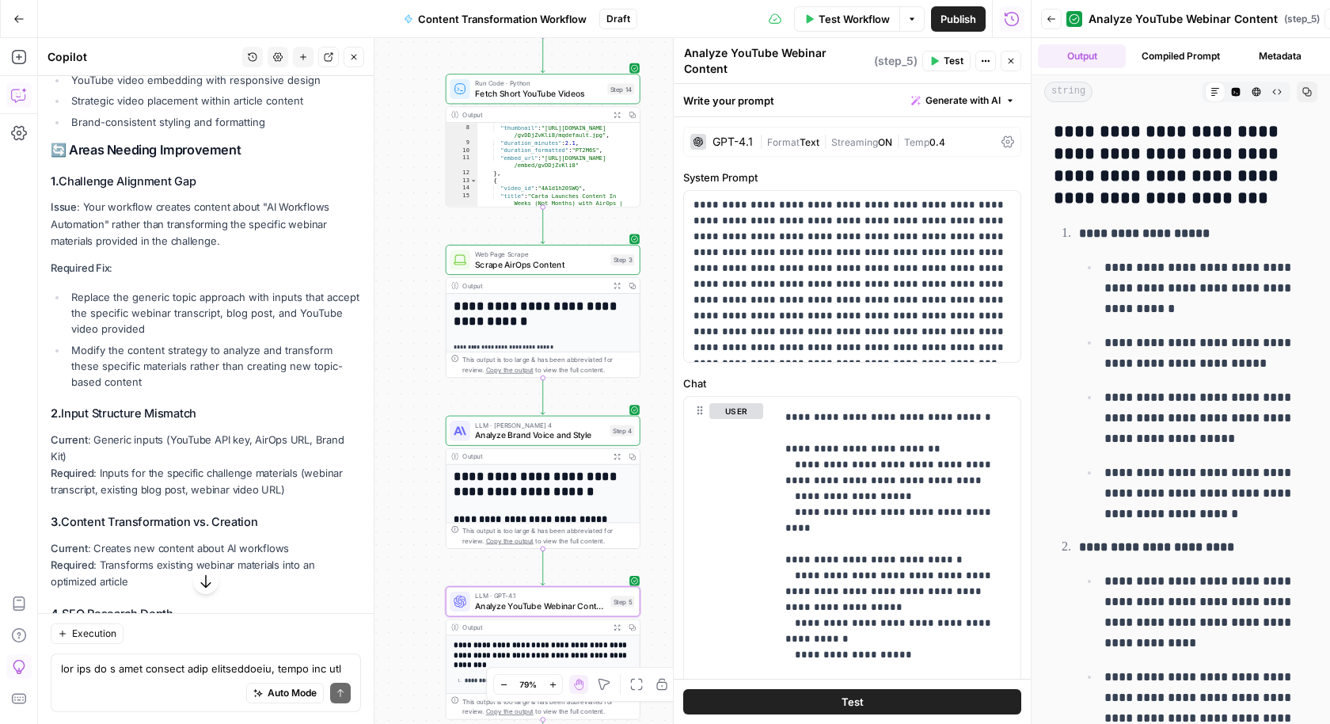
drag, startPoint x: 415, startPoint y: 212, endPoint x: 415, endPoint y: 313, distance: 100.5
click at [415, 313] on div "Workflow Set Inputs Inputs Run Code · Python Fetch YouTube Channel Videos Step …" at bounding box center [534, 381] width 993 height 686
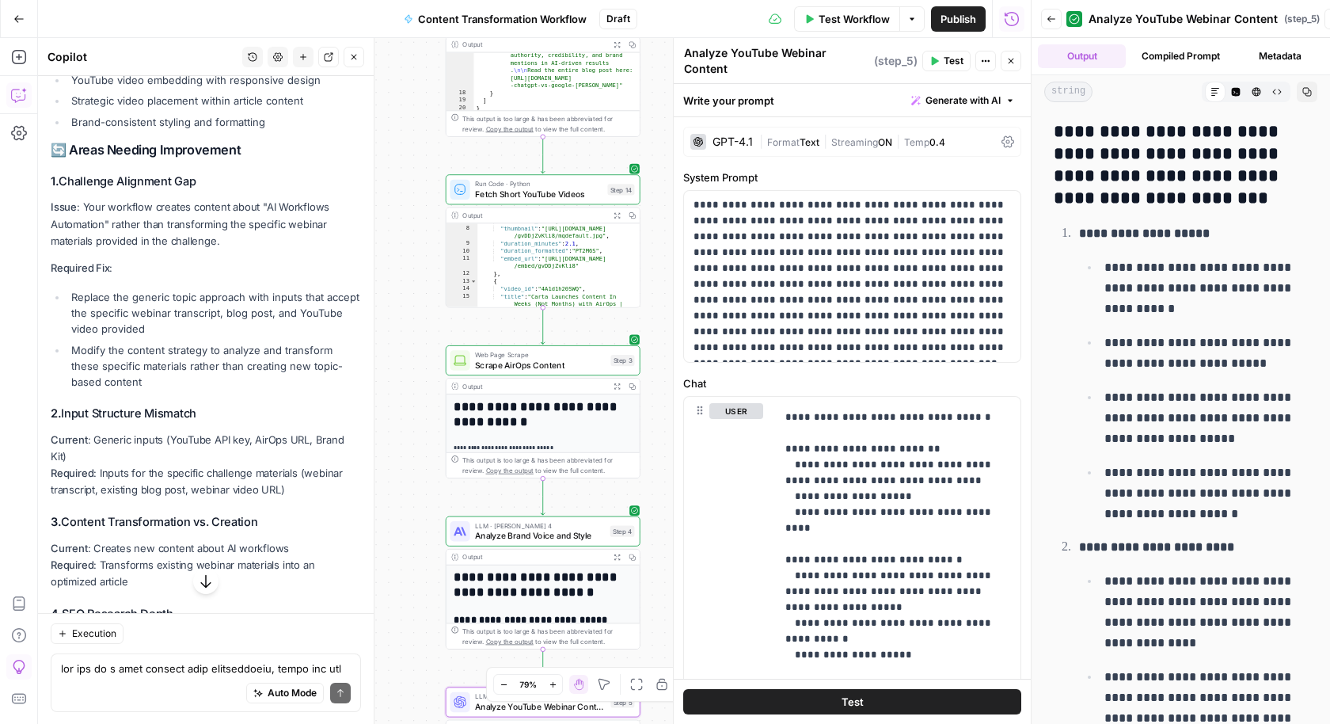
click at [617, 213] on icon "button" at bounding box center [617, 214] width 7 height 7
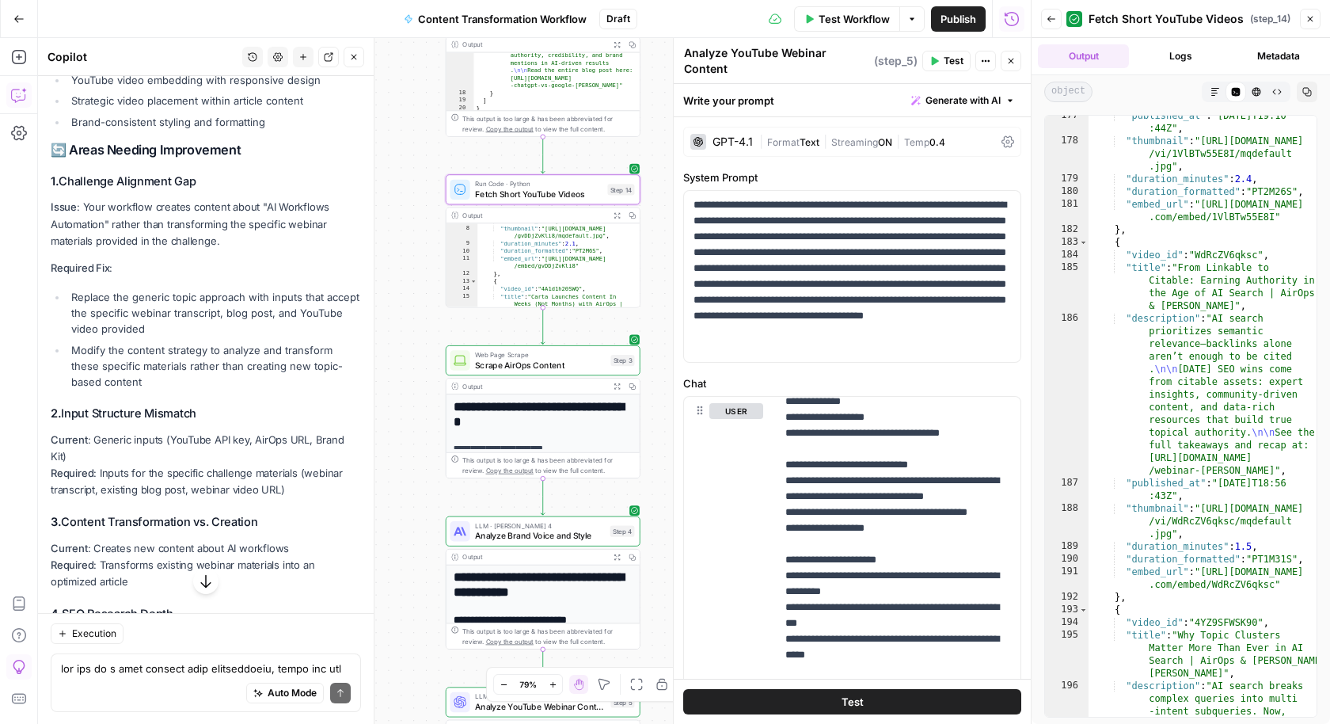
scroll to position [7048, 0]
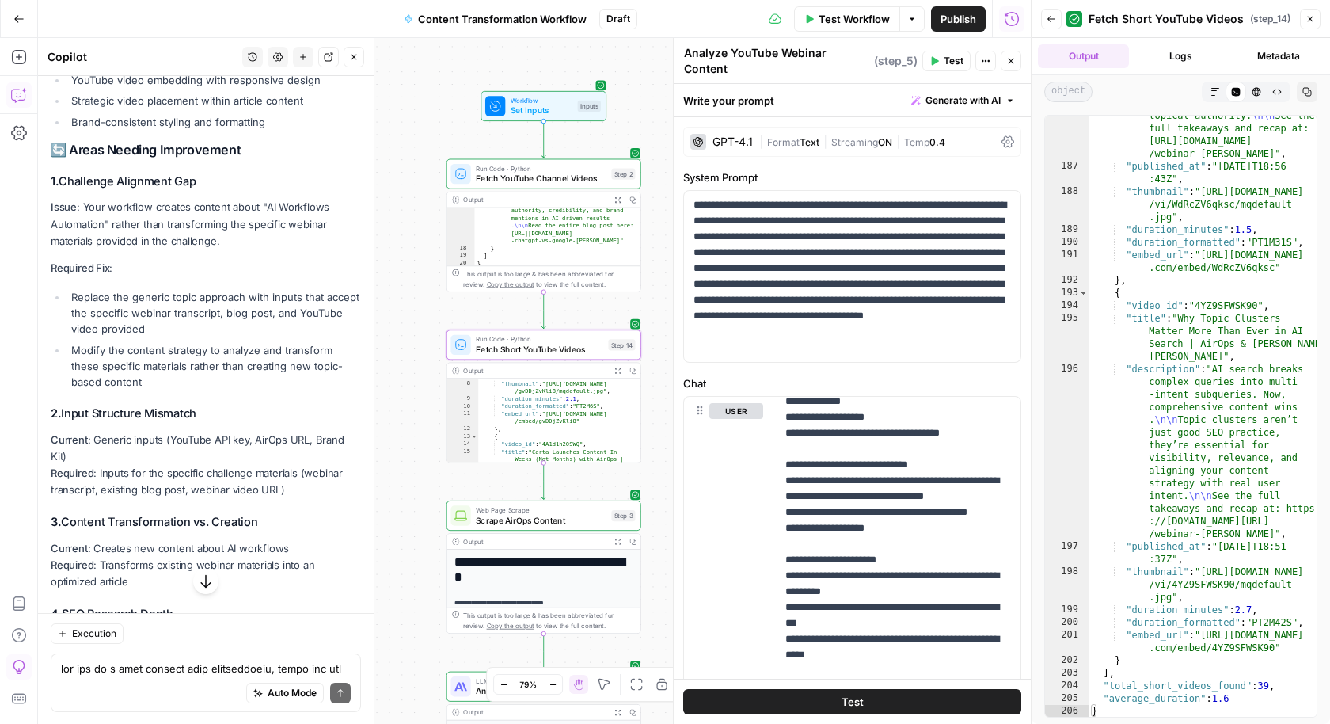
drag, startPoint x: 416, startPoint y: 120, endPoint x: 416, endPoint y: 274, distance: 153.6
click at [416, 274] on div "Workflow Set Inputs Inputs Run Code · Python Fetch YouTube Channel Videos Step …" at bounding box center [534, 381] width 993 height 686
click at [492, 283] on span "Copy the output" at bounding box center [510, 283] width 47 height 8
